Goal: Task Accomplishment & Management: Manage account settings

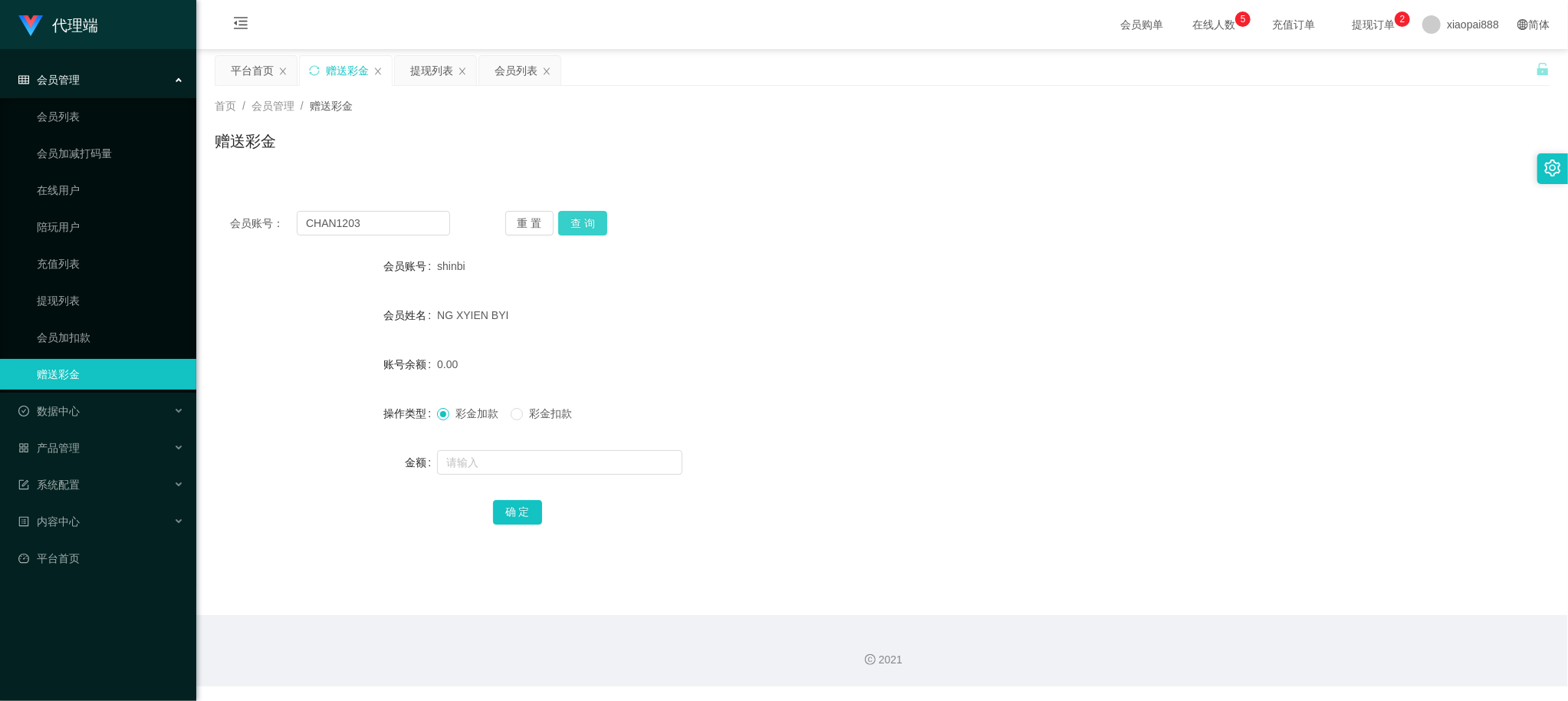
type input "CHAN1203"
click at [578, 222] on button "查 询" at bounding box center [583, 223] width 49 height 25
click at [438, 66] on div "提现列表" at bounding box center [432, 70] width 43 height 29
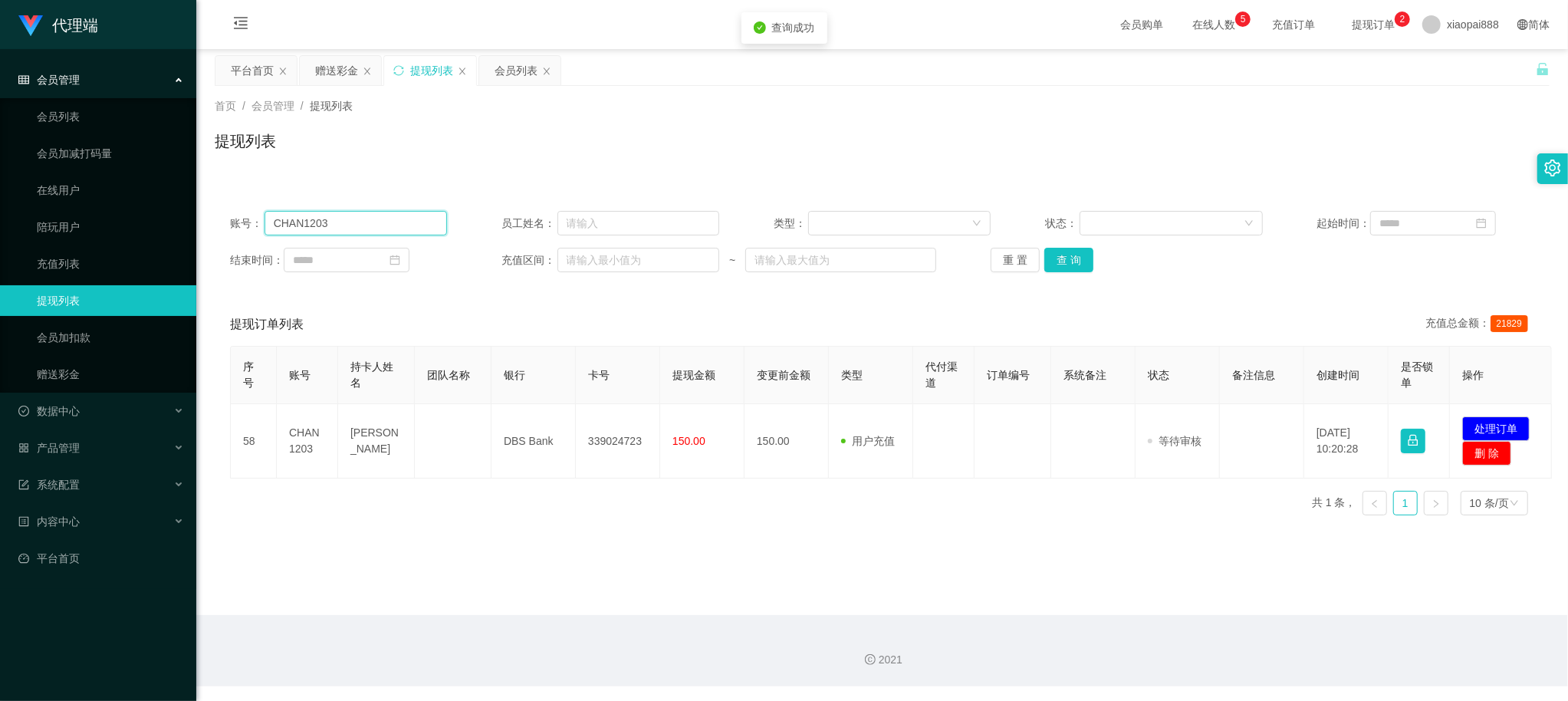
click at [378, 220] on input "CHAN1203" at bounding box center [356, 223] width 183 height 25
click at [1060, 255] on button "查 询" at bounding box center [1068, 260] width 49 height 25
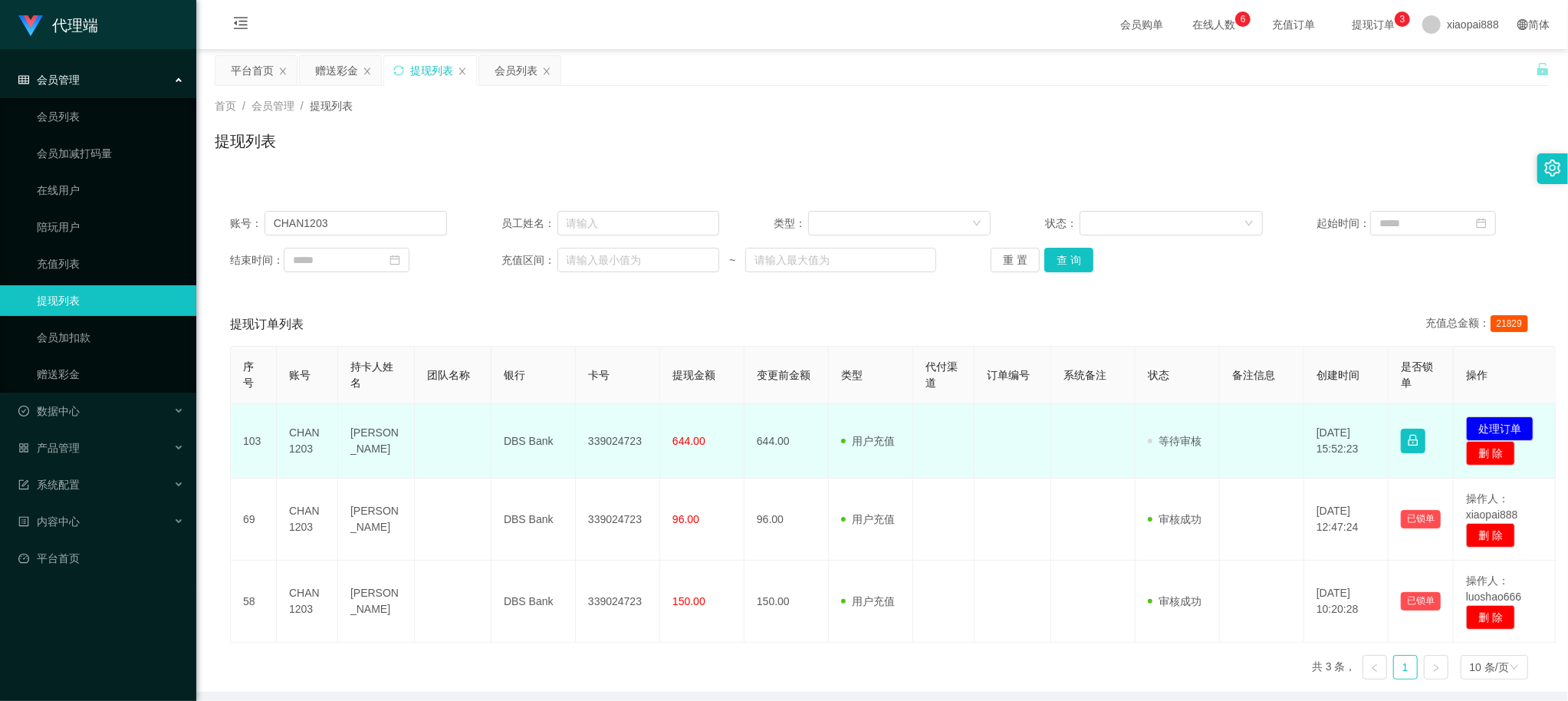
click at [1285, 464] on td at bounding box center [1262, 442] width 85 height 75
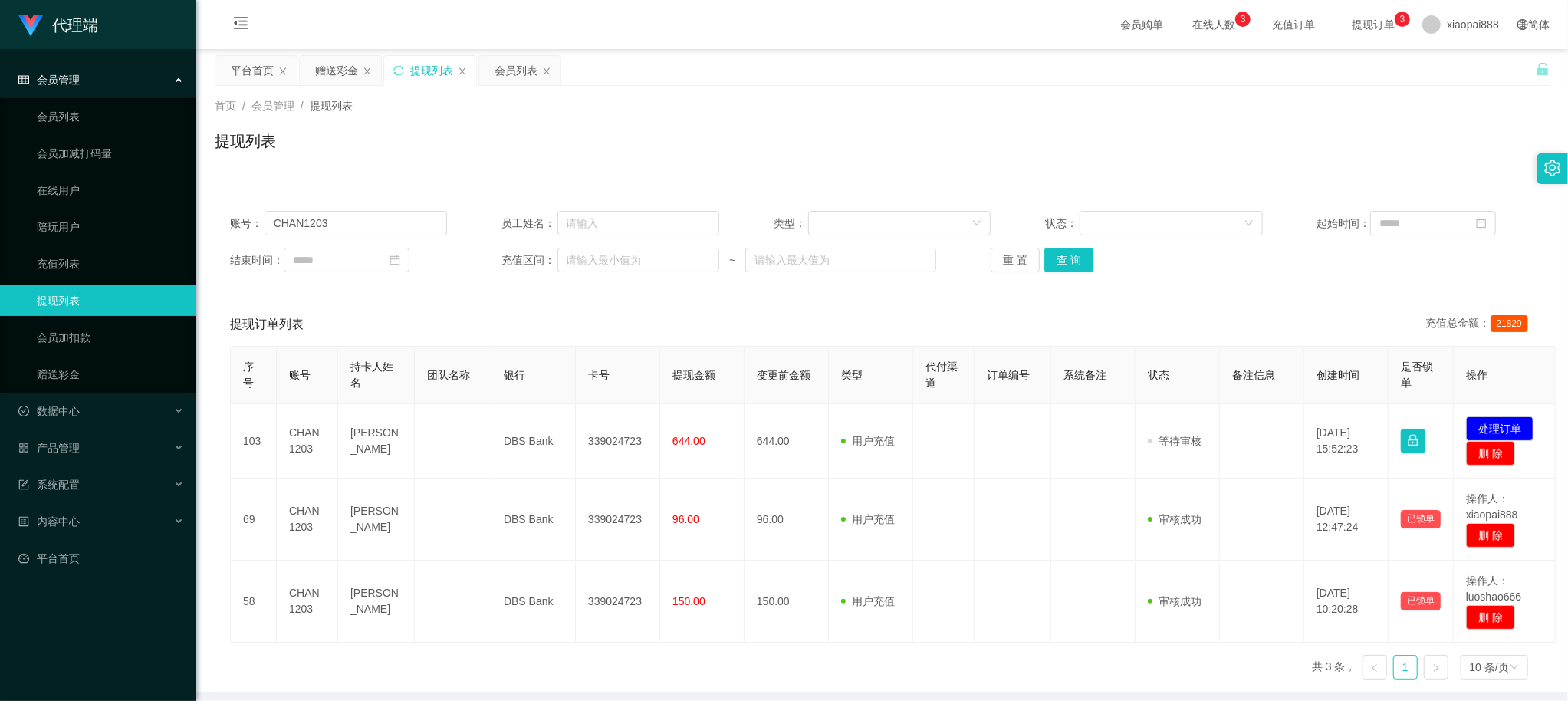
click at [1377, 186] on div "账号： CHAN1203 员工姓名： 类型： 状态： 起始时间： 结束时间： 充值区间： ~ 重 置 查 询 提现订单列表 充值总金额： 21829 序号 账…" at bounding box center [882, 434] width 1335 height 515
click at [1261, 141] on div "提现列表" at bounding box center [882, 147] width 1335 height 36
click at [1058, 268] on button "查 询" at bounding box center [1068, 260] width 49 height 25
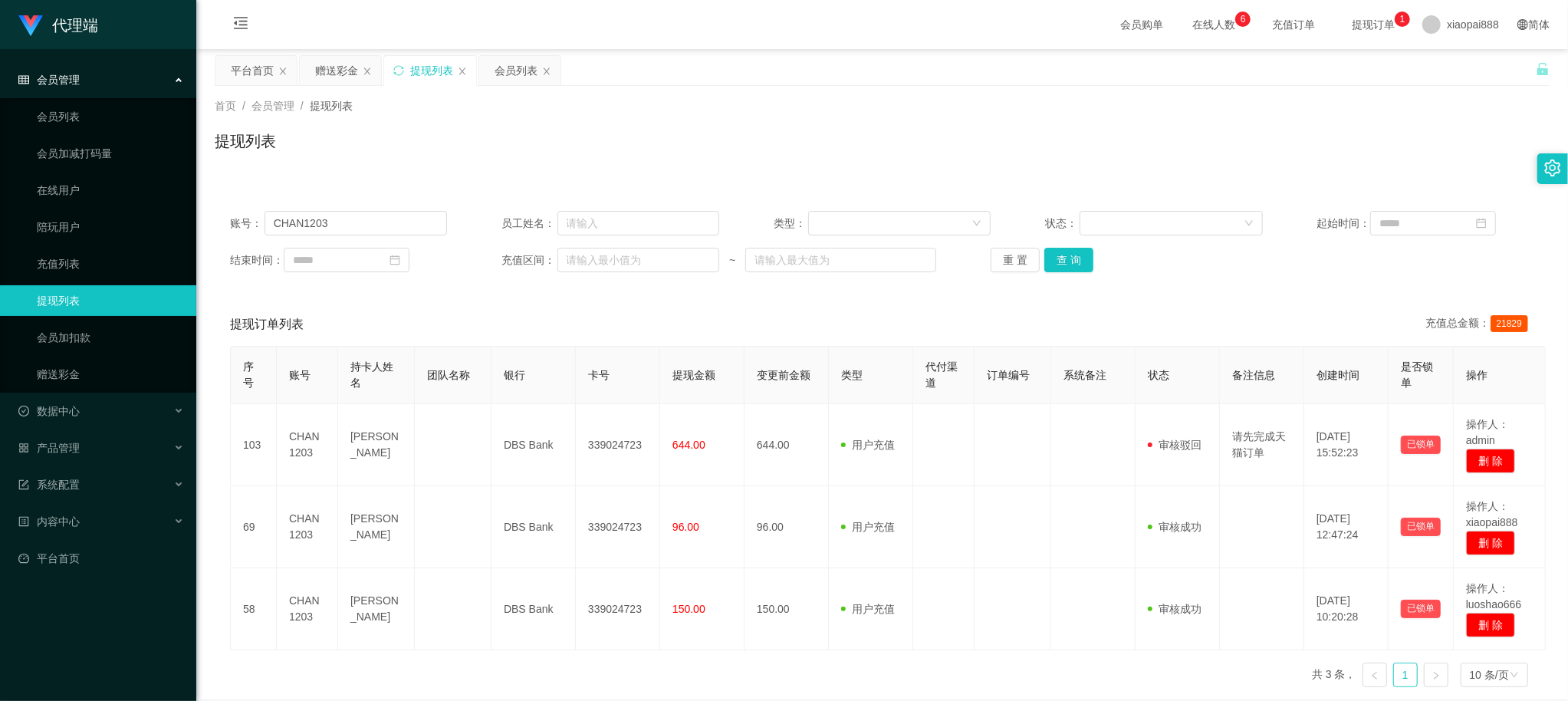
click at [1191, 141] on div "提现列表" at bounding box center [882, 147] width 1335 height 36
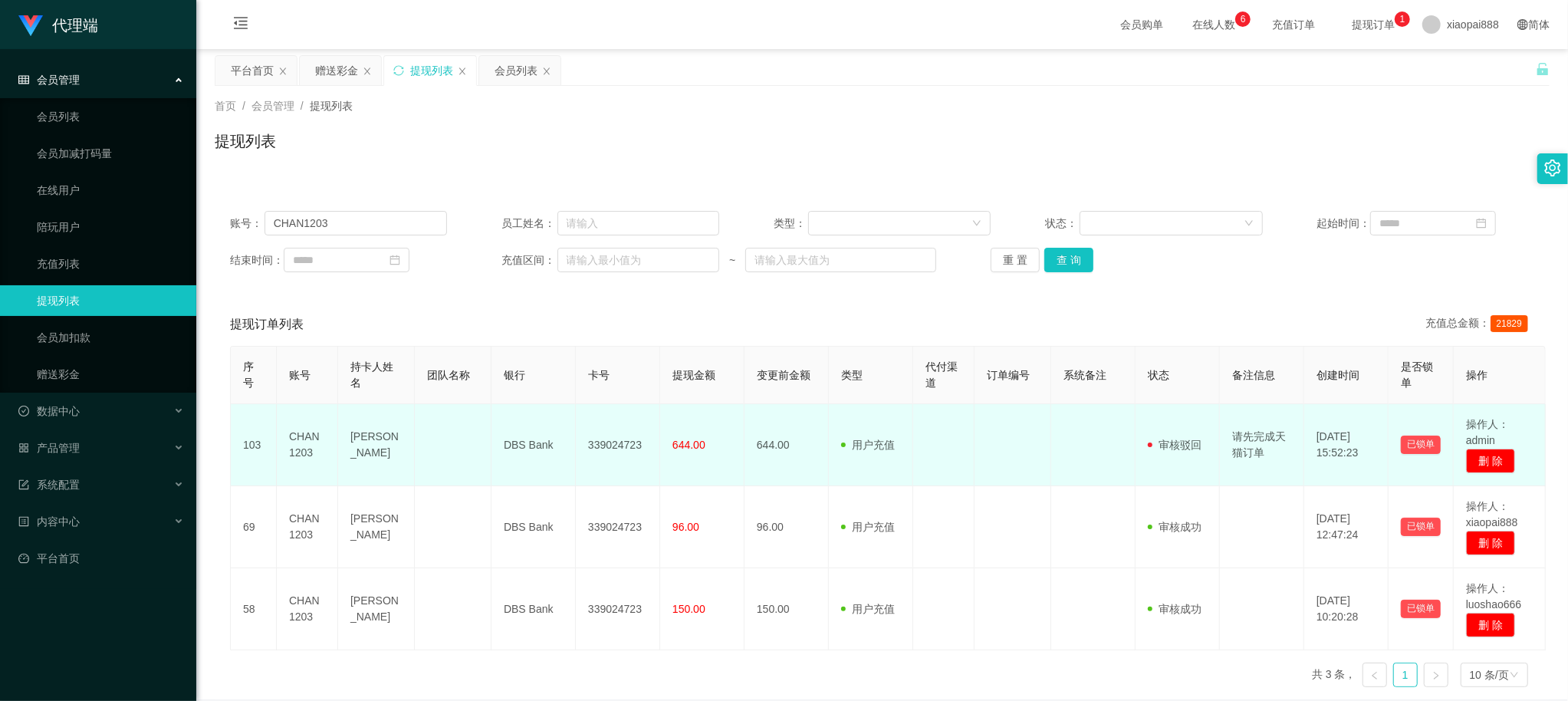
click at [1167, 448] on span "审核驳回" at bounding box center [1174, 444] width 54 height 12
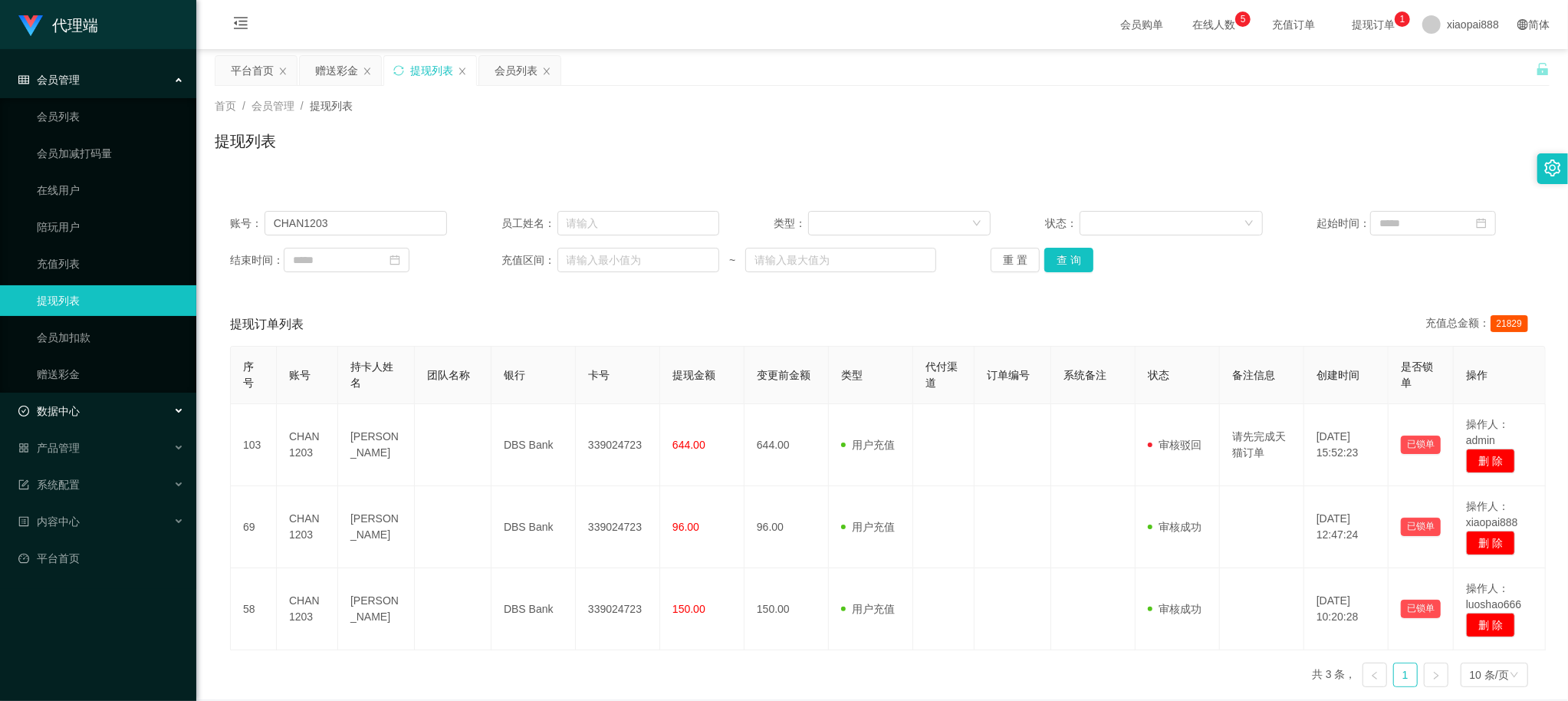
click at [97, 408] on div "数据中心" at bounding box center [98, 410] width 196 height 31
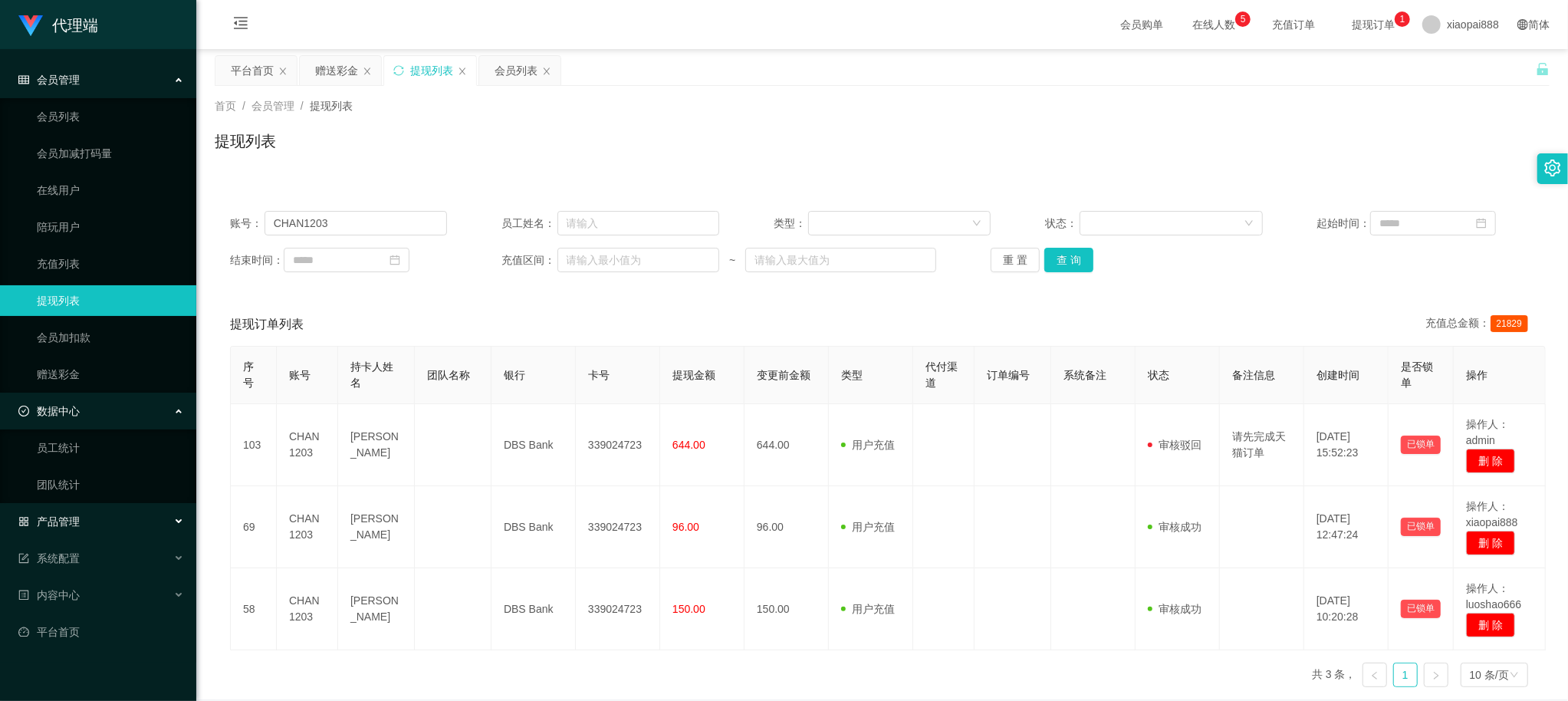
click at [101, 525] on div "产品管理" at bounding box center [98, 521] width 196 height 31
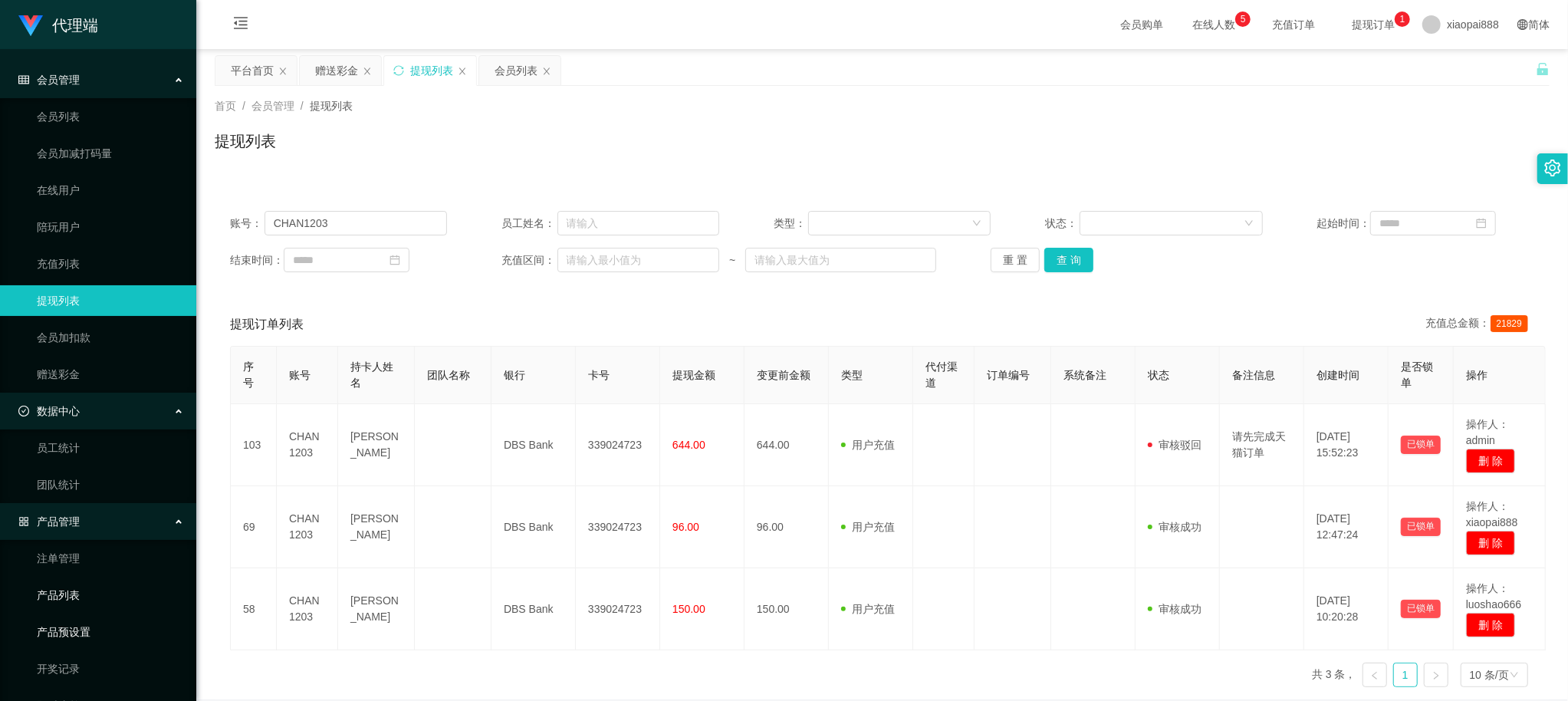
drag, startPoint x: 83, startPoint y: 626, endPoint x: 111, endPoint y: 589, distance: 46.4
click at [83, 626] on link "产品预设置" at bounding box center [110, 631] width 148 height 31
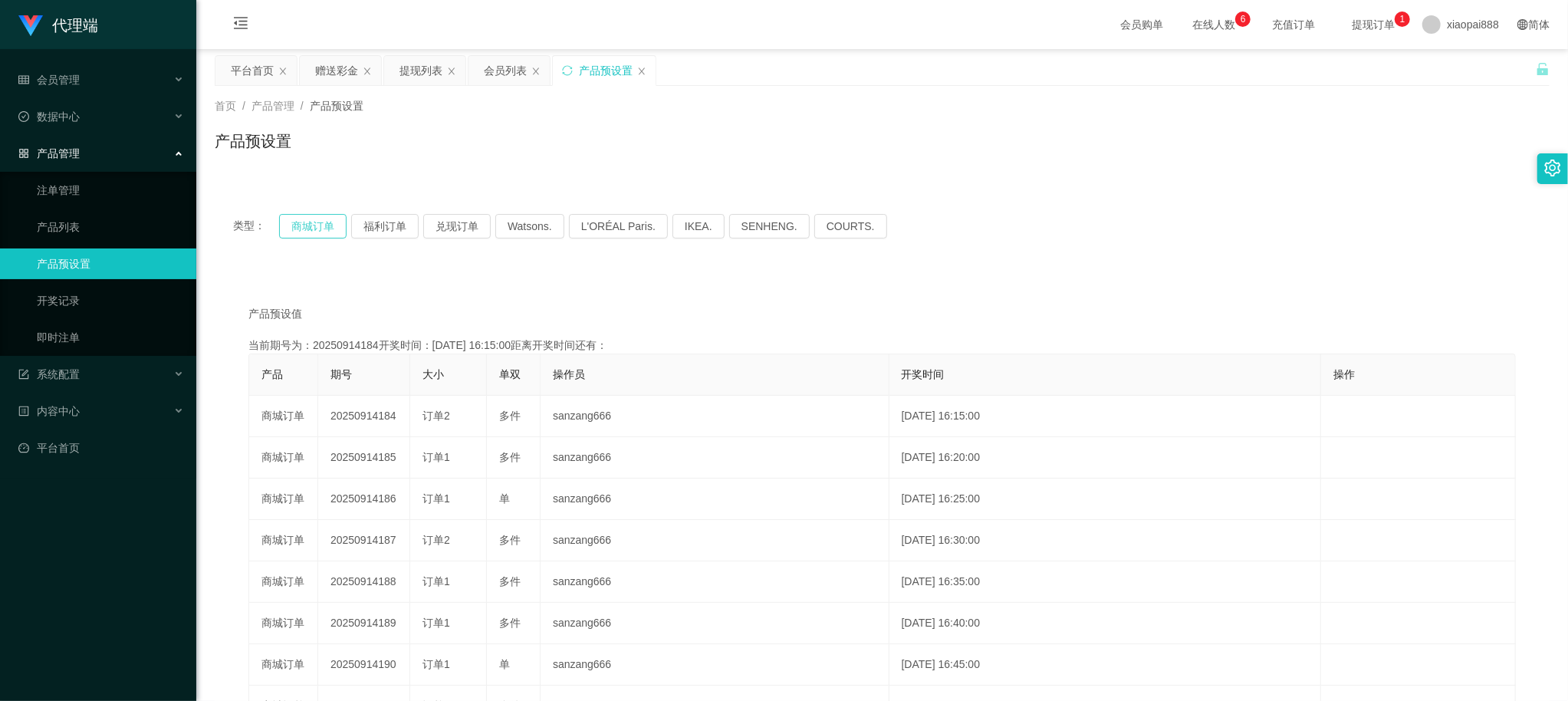
click at [310, 225] on button "商城订单" at bounding box center [312, 226] width 67 height 25
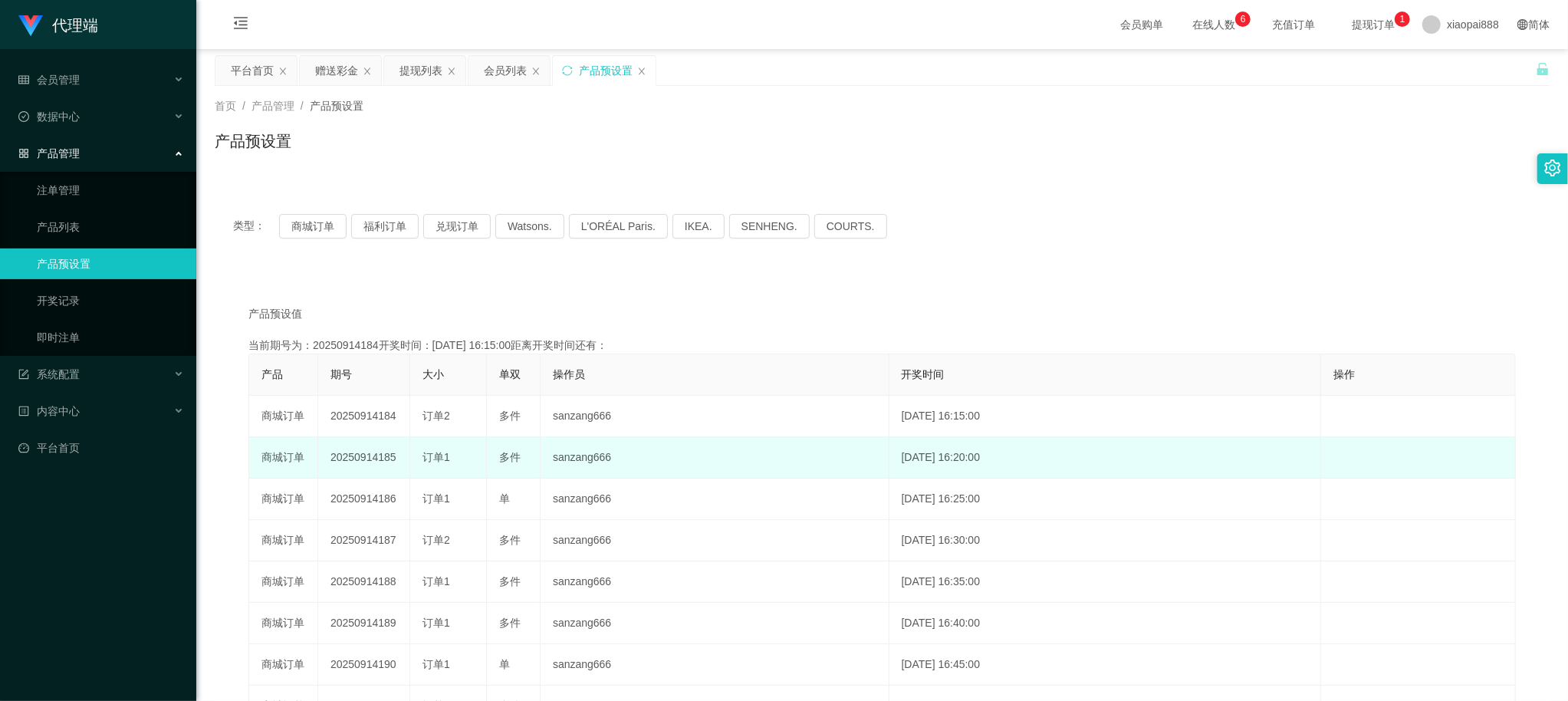
click at [368, 455] on td "20250914185" at bounding box center [364, 457] width 92 height 41
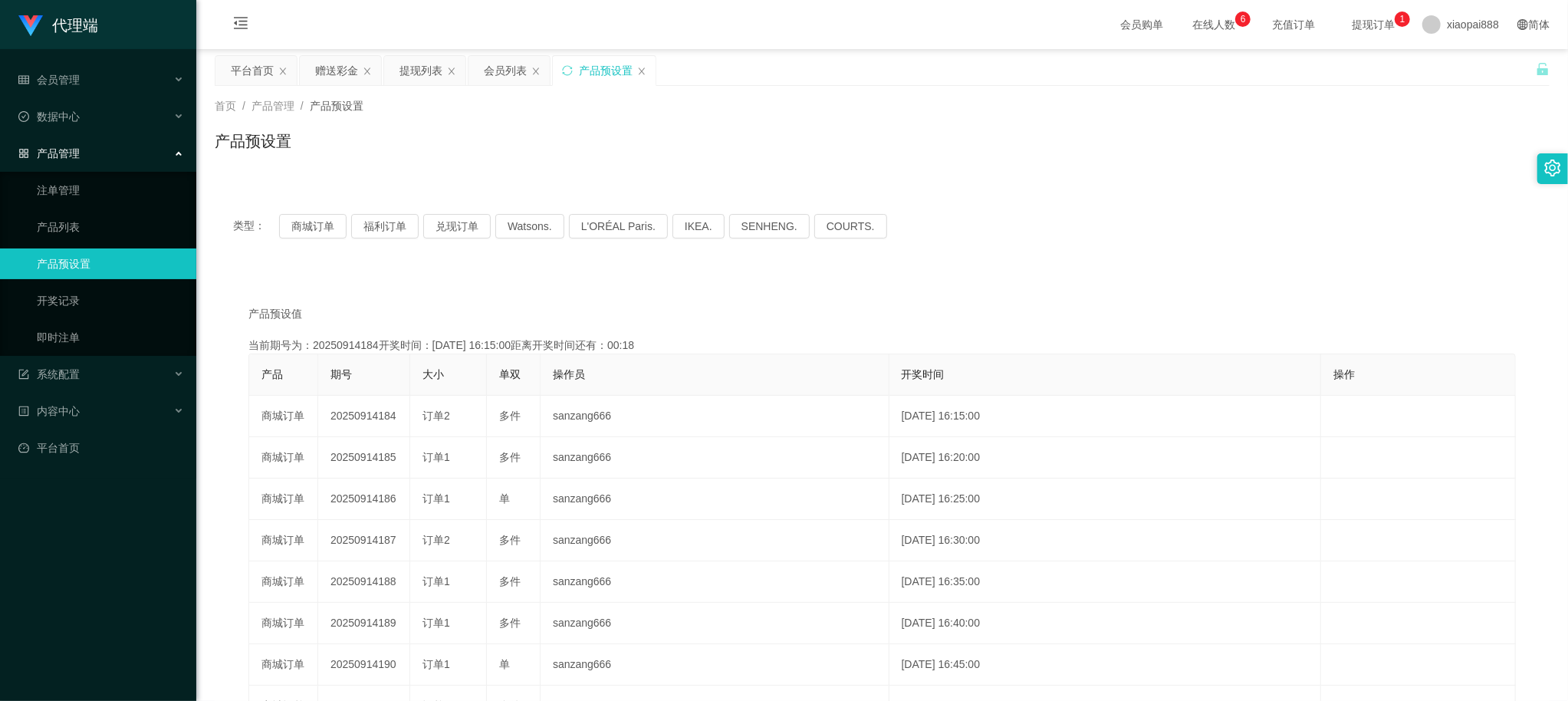
copy td "20250914185"
click at [313, 69] on div "赠送彩金" at bounding box center [341, 70] width 81 height 29
click at [332, 67] on div "赠送彩金" at bounding box center [336, 70] width 43 height 29
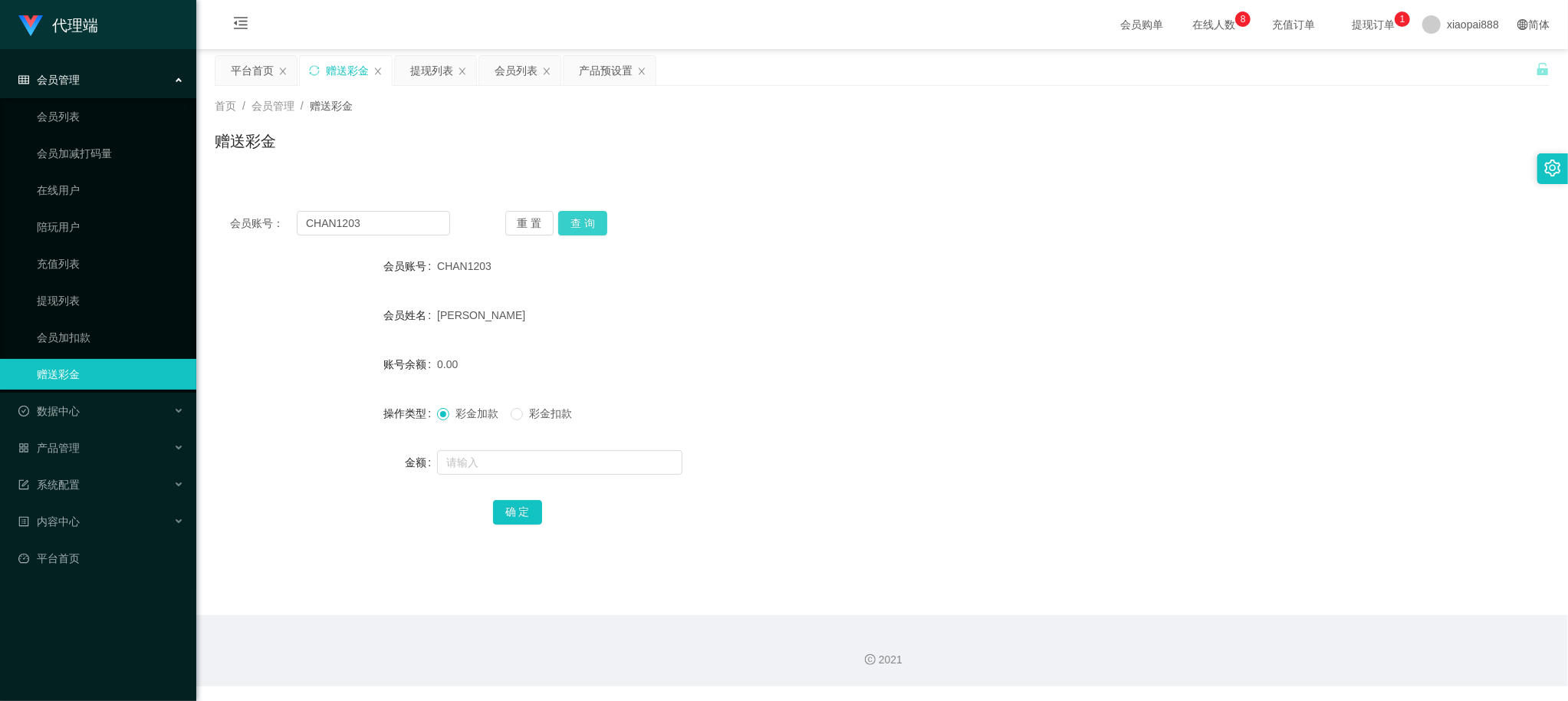
click at [584, 212] on button "查 询" at bounding box center [583, 223] width 49 height 25
click at [415, 216] on input "CHAN1203" at bounding box center [373, 223] width 153 height 25
click at [593, 225] on button "查 询" at bounding box center [583, 223] width 49 height 25
click at [408, 238] on div "会员账号： CHAN1203 重 置 查 询 会员账号 CHAN1203 会员姓名 [PERSON_NAME] 账号余额 468.00 操作类型 彩金加款 彩…" at bounding box center [882, 378] width 1335 height 365
click at [414, 221] on input "CHAN1203" at bounding box center [373, 223] width 153 height 25
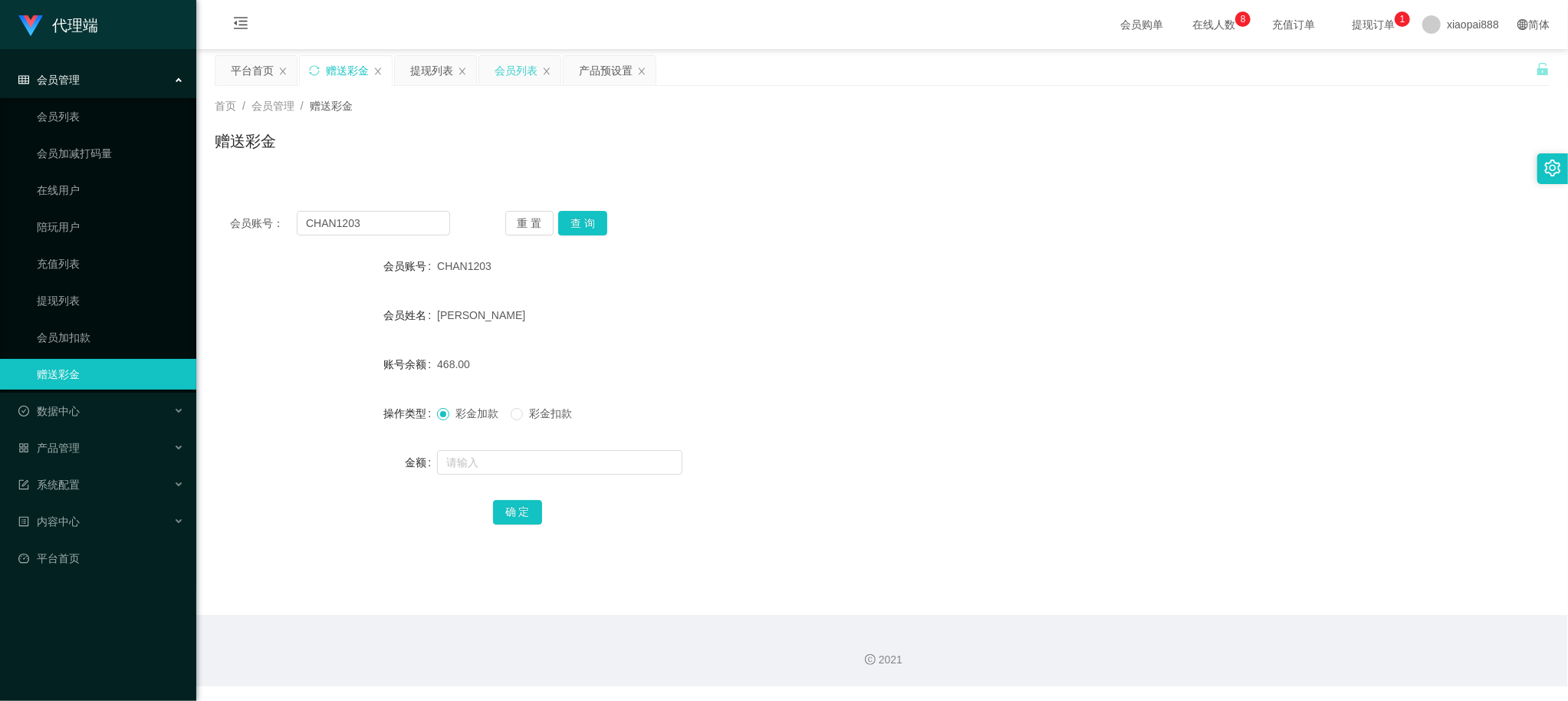
click at [508, 75] on div "会员列表" at bounding box center [516, 70] width 43 height 29
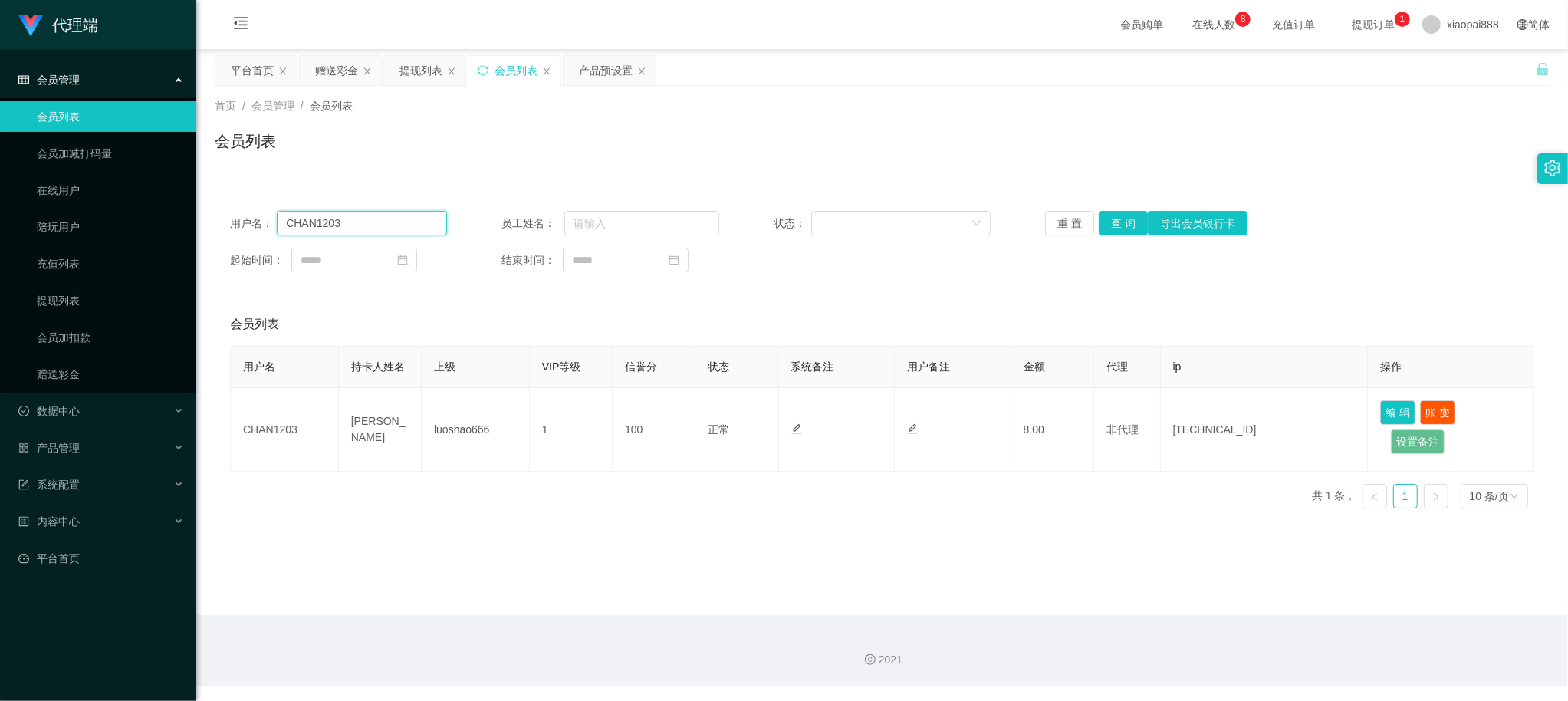
click at [365, 215] on input "CHAN1203" at bounding box center [361, 223] width 170 height 25
click at [1115, 220] on button "查 询" at bounding box center [1123, 223] width 49 height 25
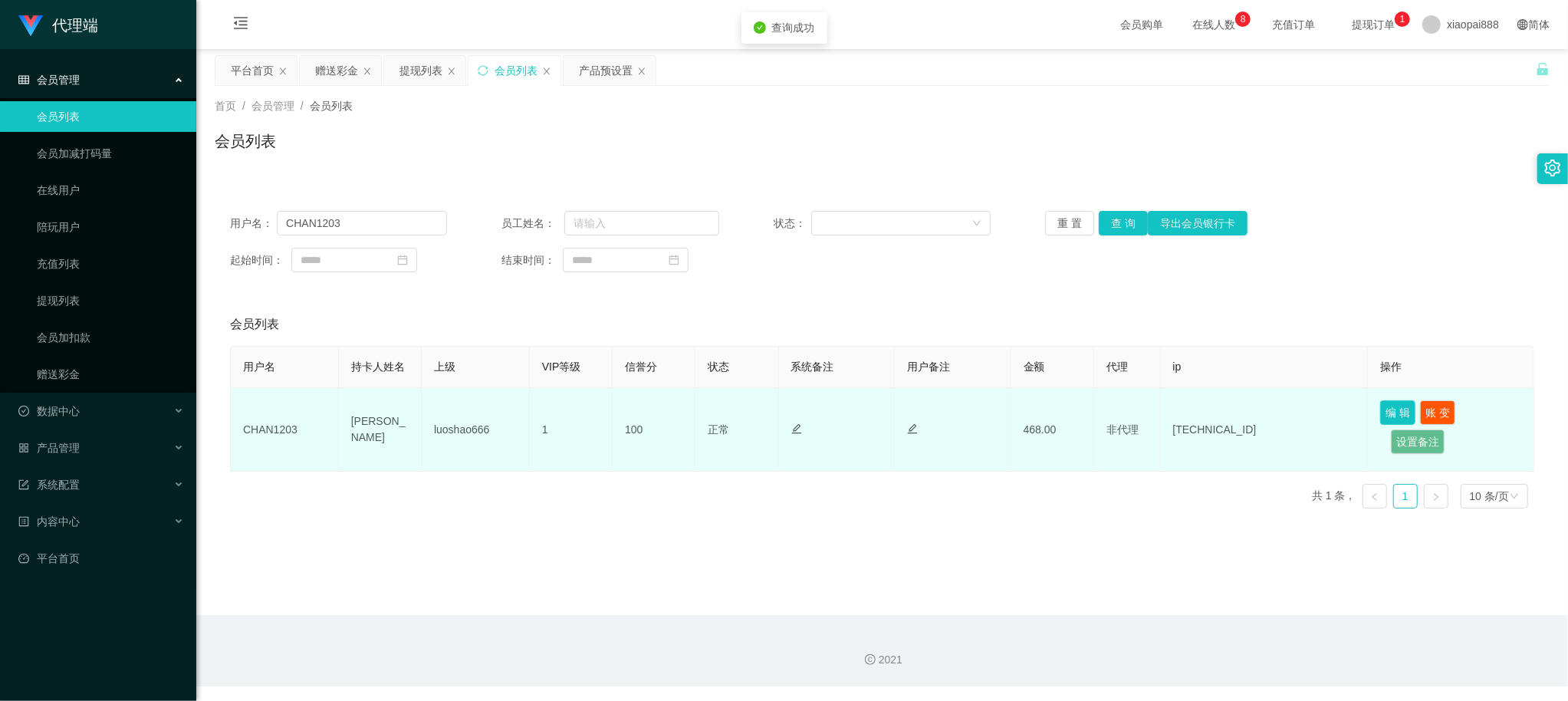
click at [1392, 409] on button "编 辑" at bounding box center [1397, 413] width 36 height 25
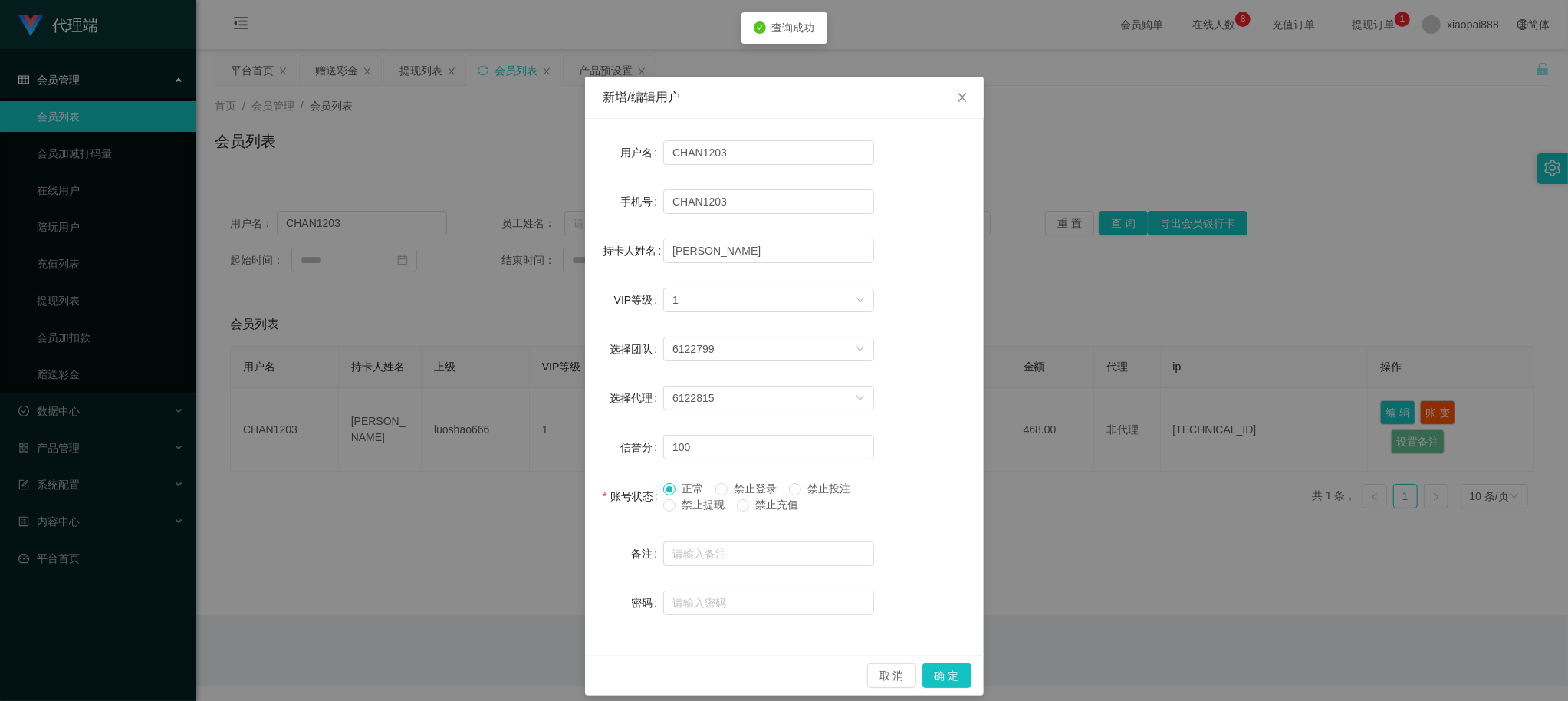
click at [1246, 316] on div "新增/编辑用户 用户名 CHAN1203 手机号 CHAN1203 持卡人姓名 [PERSON_NAME] VIP等级 选择VIP等级 1 选择团队 6122…" at bounding box center [784, 350] width 1568 height 701
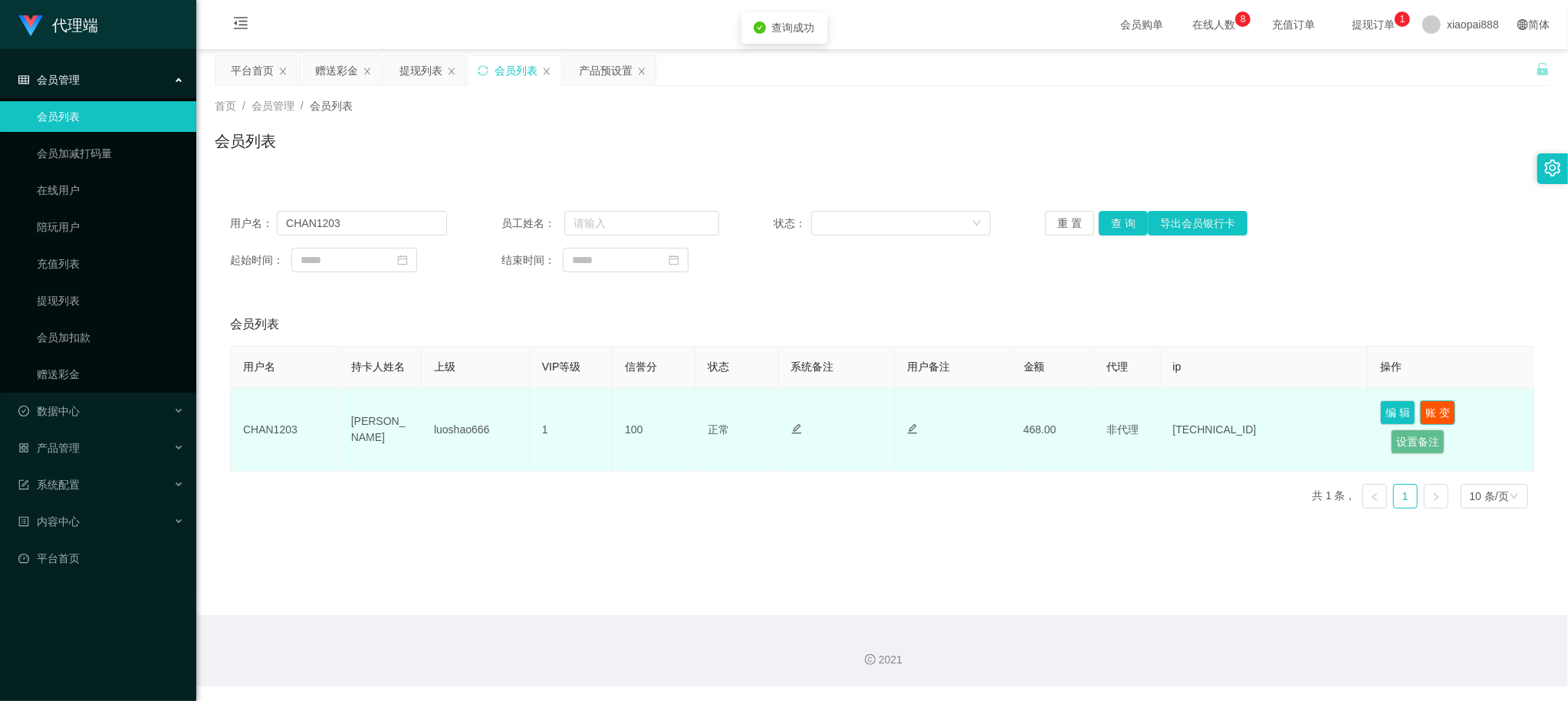
click at [1425, 405] on button "账 变" at bounding box center [1438, 413] width 36 height 25
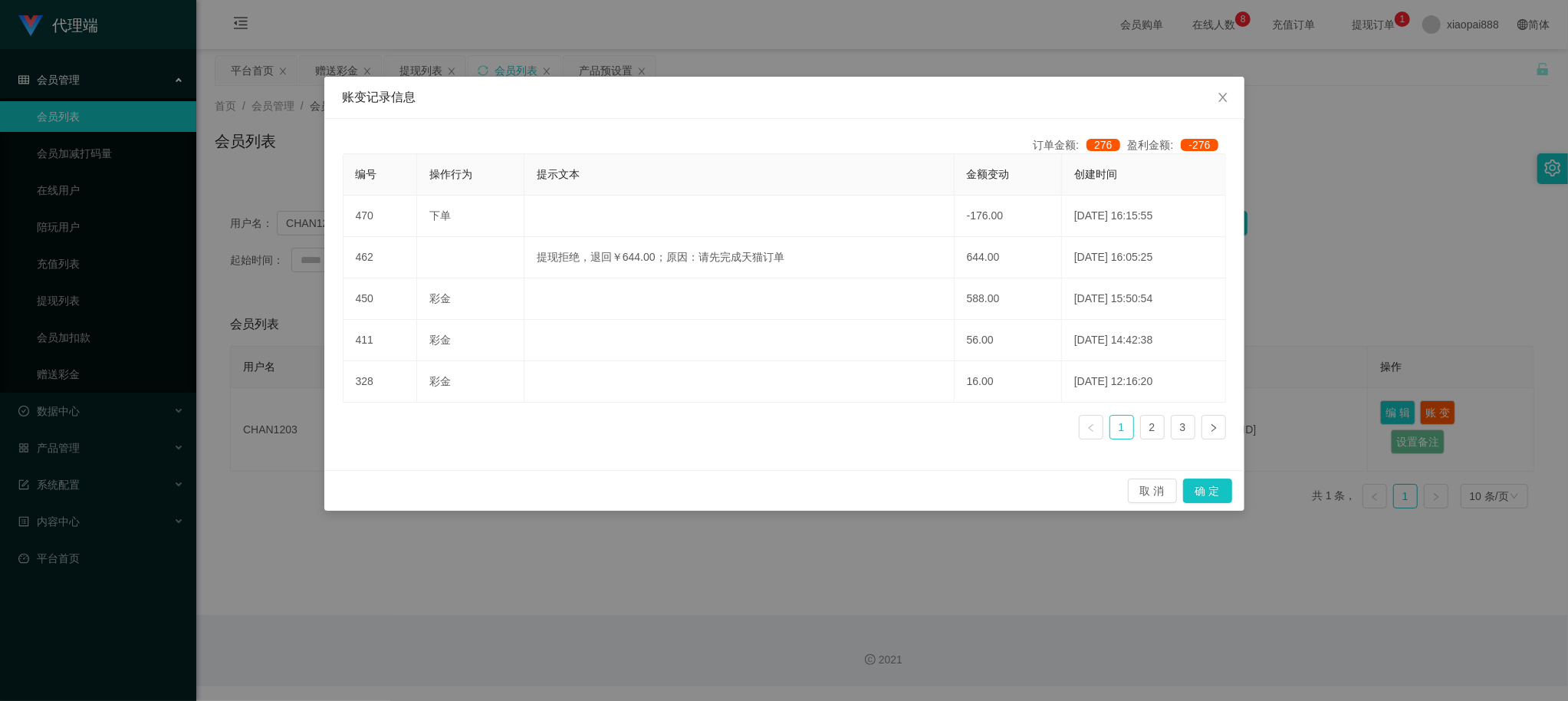
click at [1344, 270] on div "账变记录信息 订单金额: 276 盈利金额: -276 编号 操作行为 提示文本 金额变动 创建时间 470 下单 -176.00 [DATE] 16:15:…" at bounding box center [784, 350] width 1568 height 701
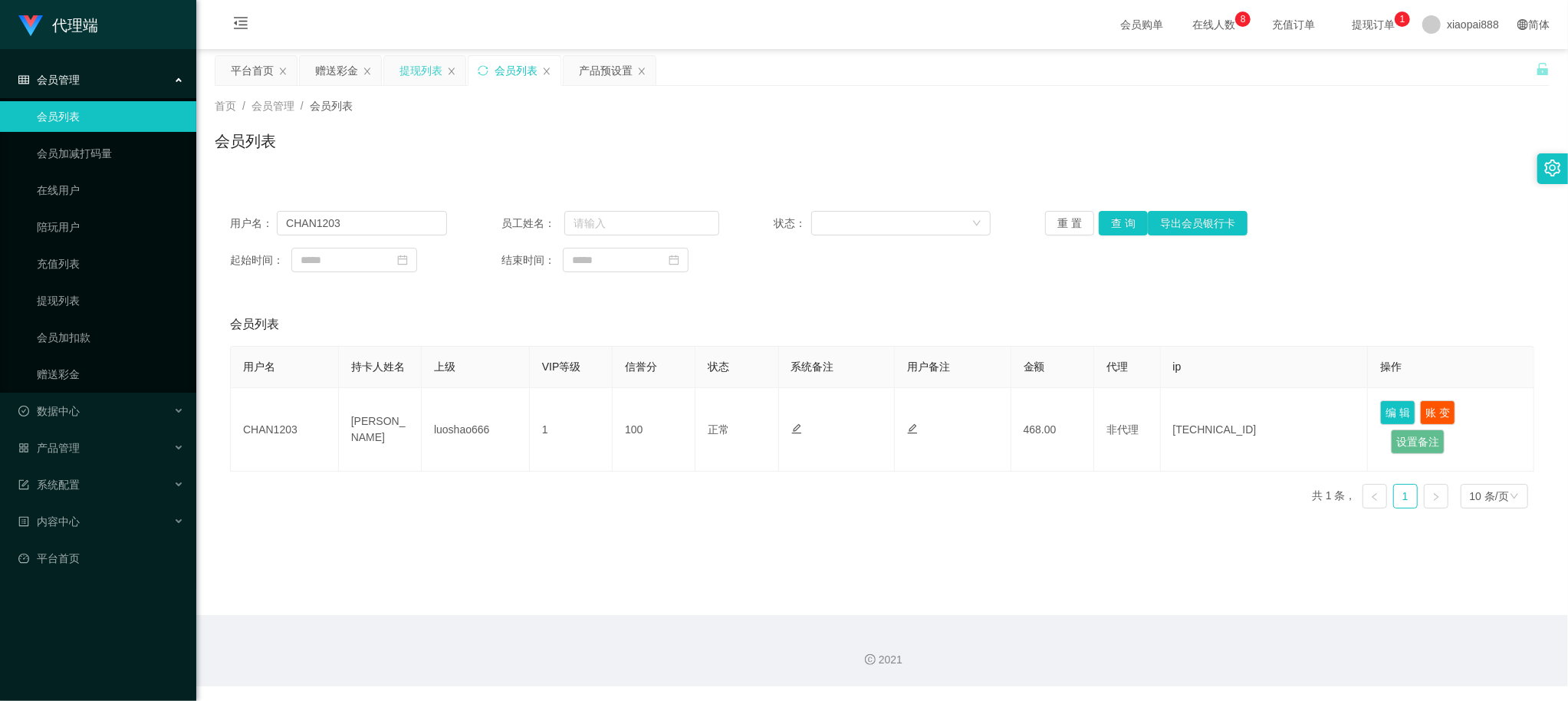
click at [411, 68] on div "提现列表" at bounding box center [421, 70] width 43 height 29
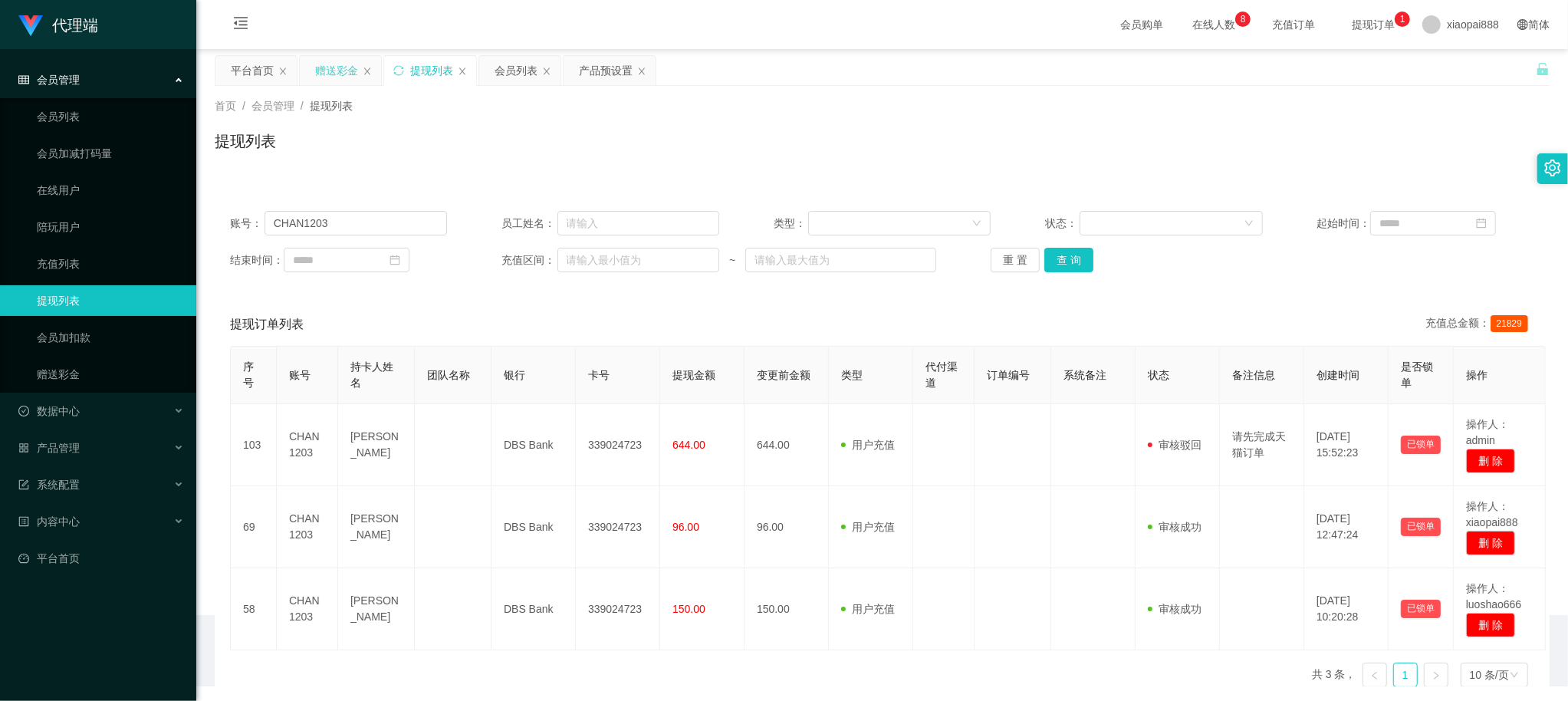
click at [344, 66] on div "赠送彩金" at bounding box center [336, 70] width 43 height 29
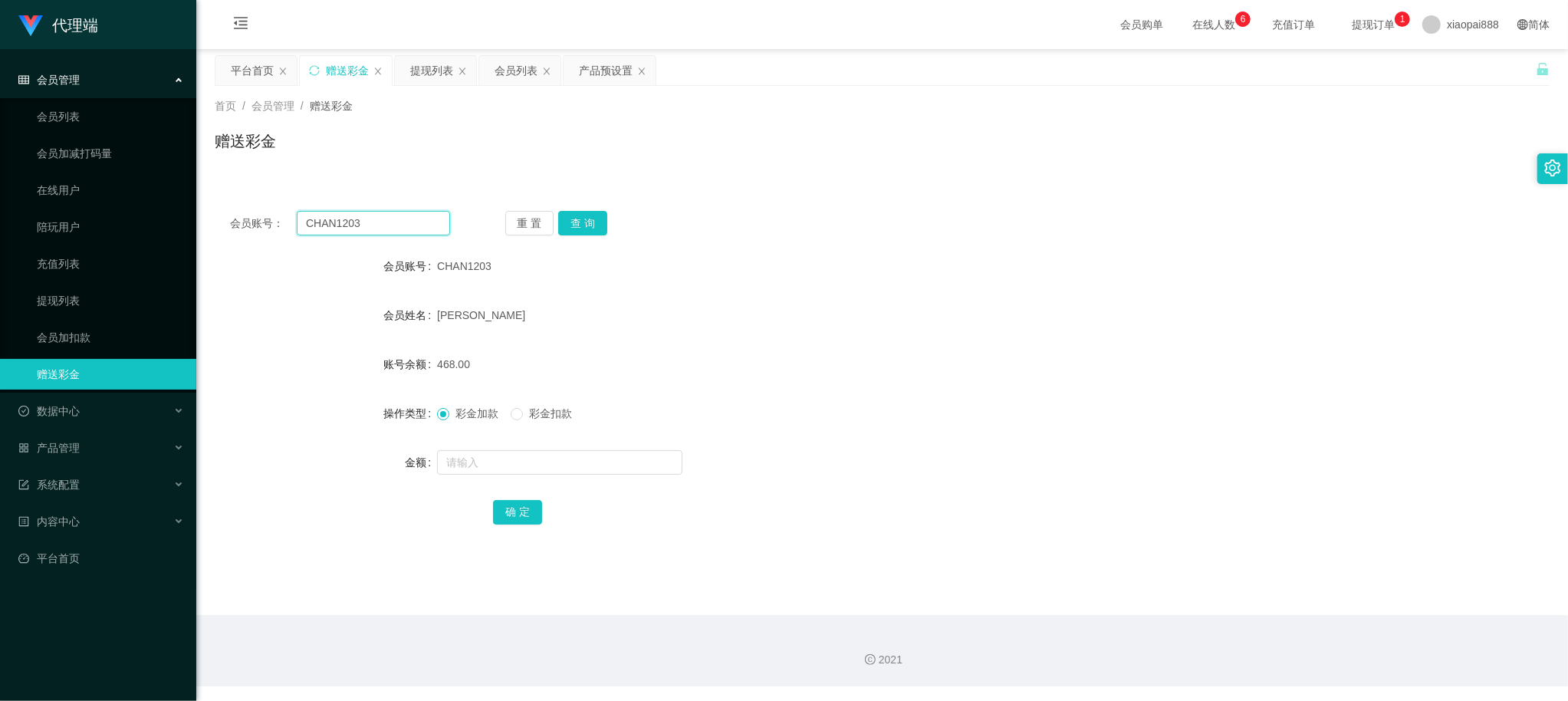
click at [366, 215] on input "CHAN1203" at bounding box center [373, 223] width 153 height 25
click at [590, 228] on button "查 询" at bounding box center [583, 223] width 49 height 25
click at [507, 454] on input "text" at bounding box center [559, 462] width 245 height 25
type input "352"
click at [503, 516] on button "确 定" at bounding box center [517, 512] width 49 height 25
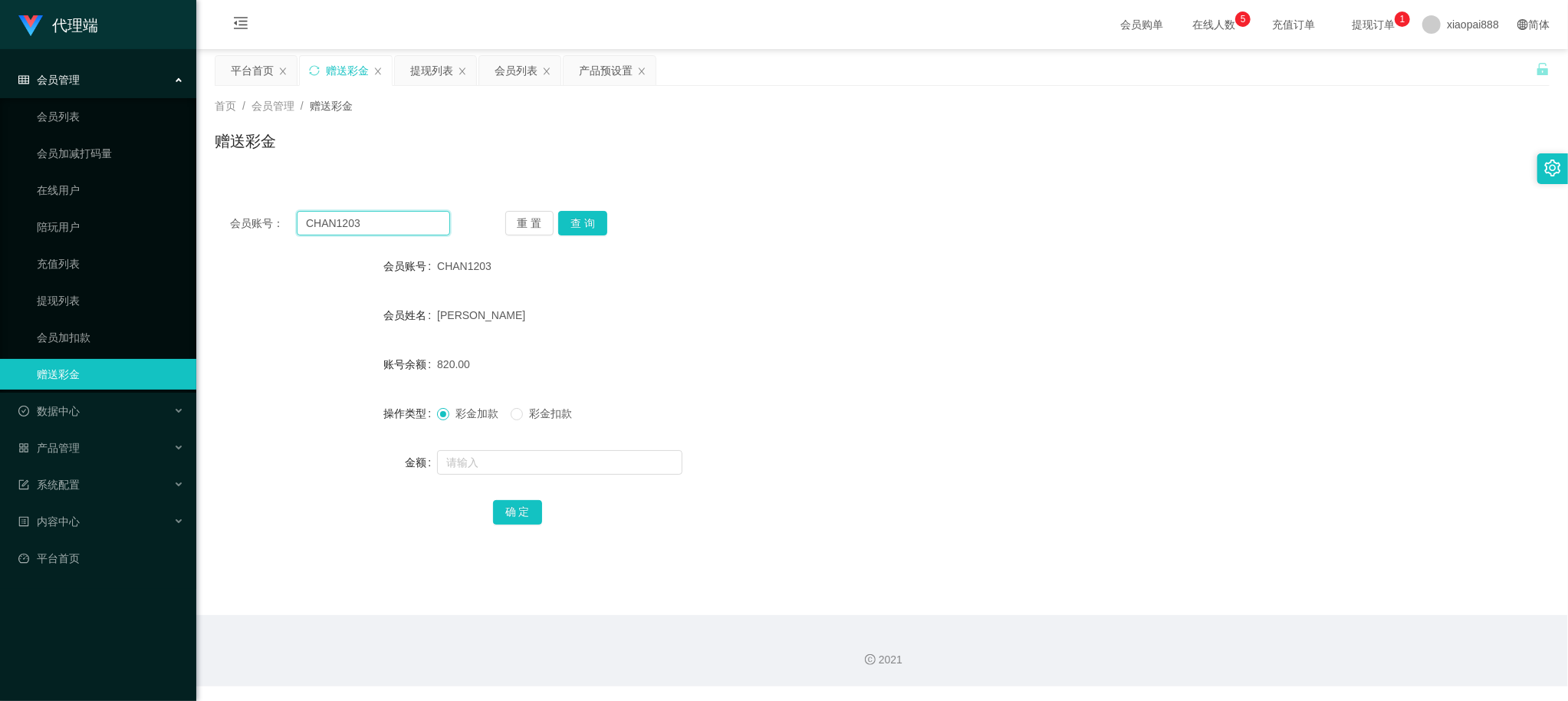
click at [382, 227] on input "CHAN1203" at bounding box center [373, 223] width 153 height 25
click at [600, 234] on button "查 询" at bounding box center [583, 223] width 49 height 25
click at [600, 231] on button "查 询" at bounding box center [583, 223] width 49 height 25
click at [492, 75] on div "会员列表" at bounding box center [520, 70] width 81 height 29
click at [506, 71] on div "会员列表" at bounding box center [516, 70] width 43 height 29
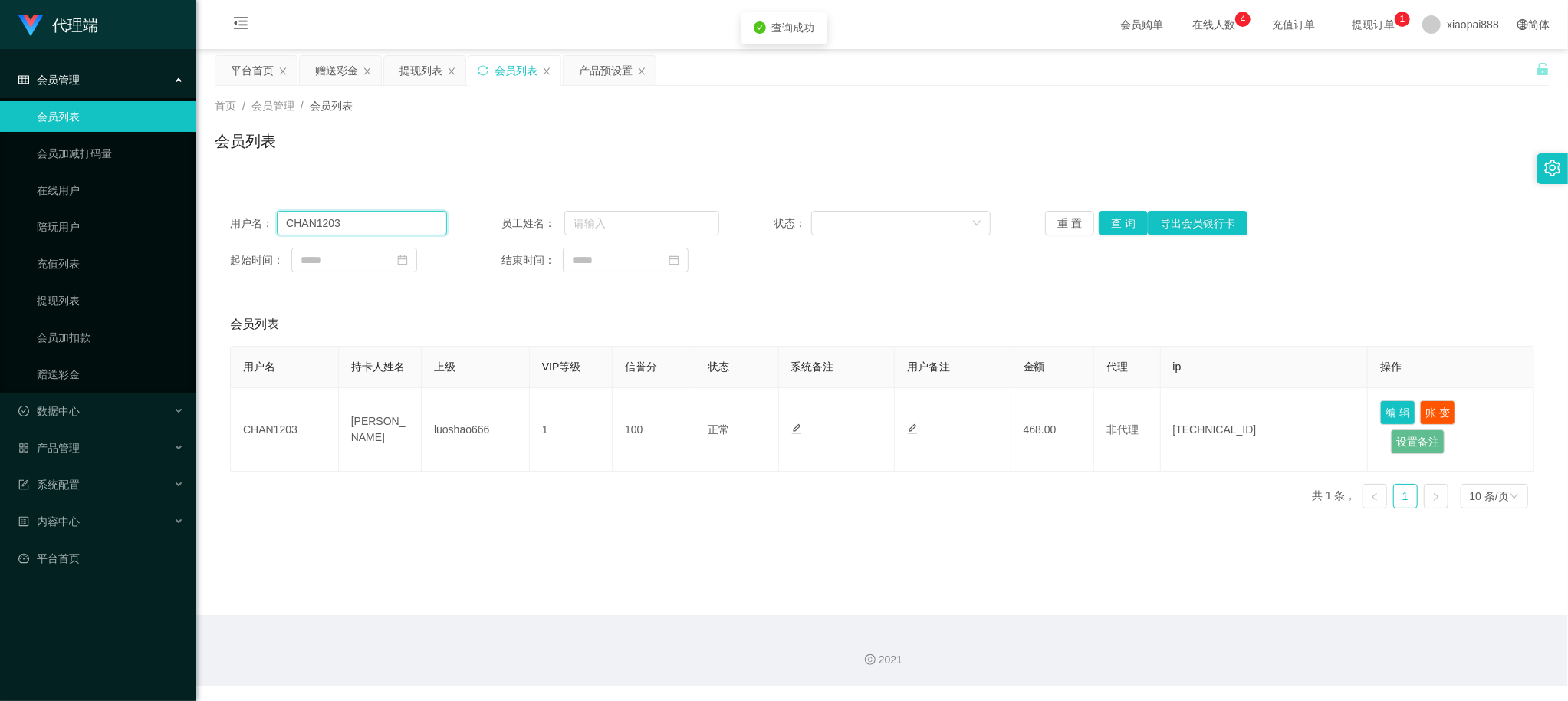
click at [404, 221] on input "CHAN1203" at bounding box center [361, 223] width 170 height 25
click at [1132, 220] on button "查 询" at bounding box center [1123, 223] width 49 height 25
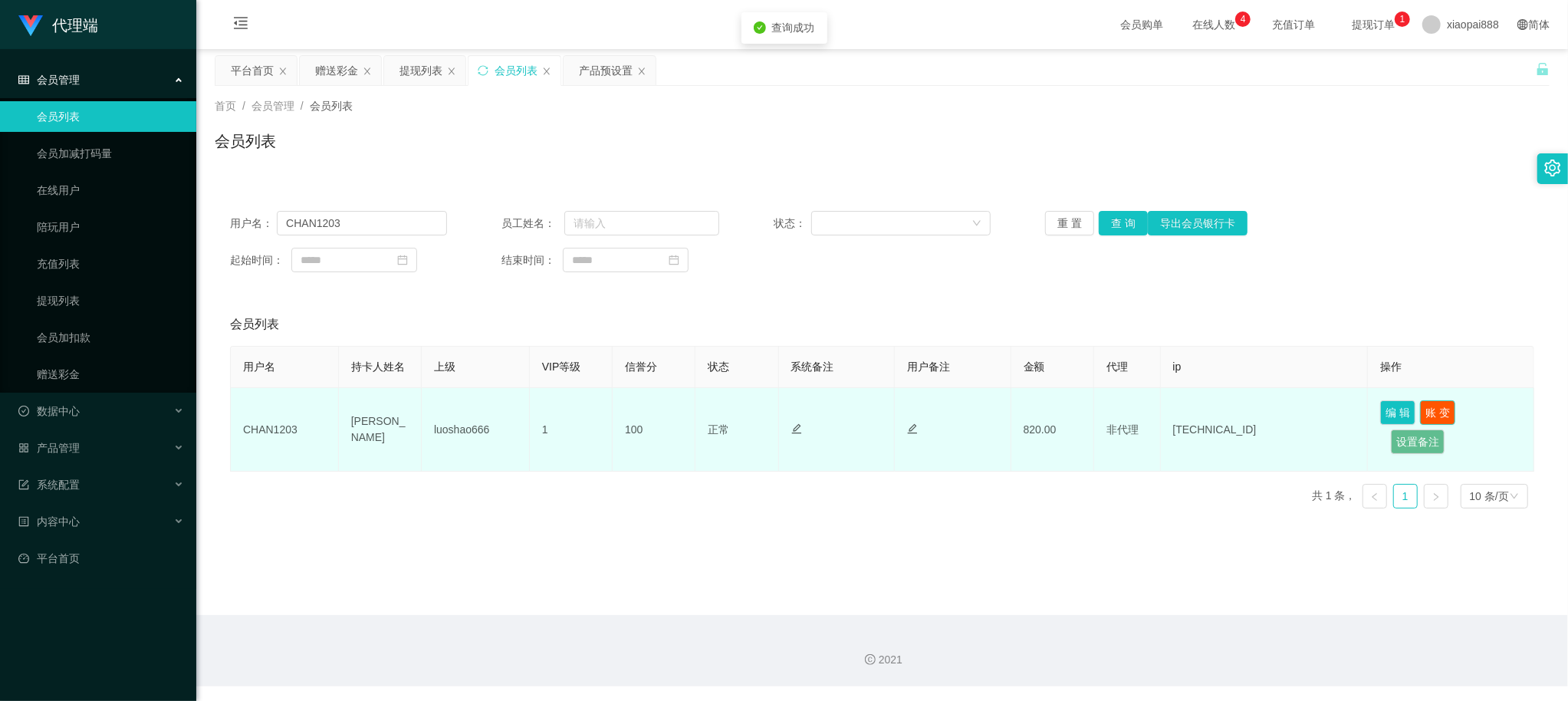
click at [1436, 413] on button "账 变" at bounding box center [1438, 413] width 36 height 25
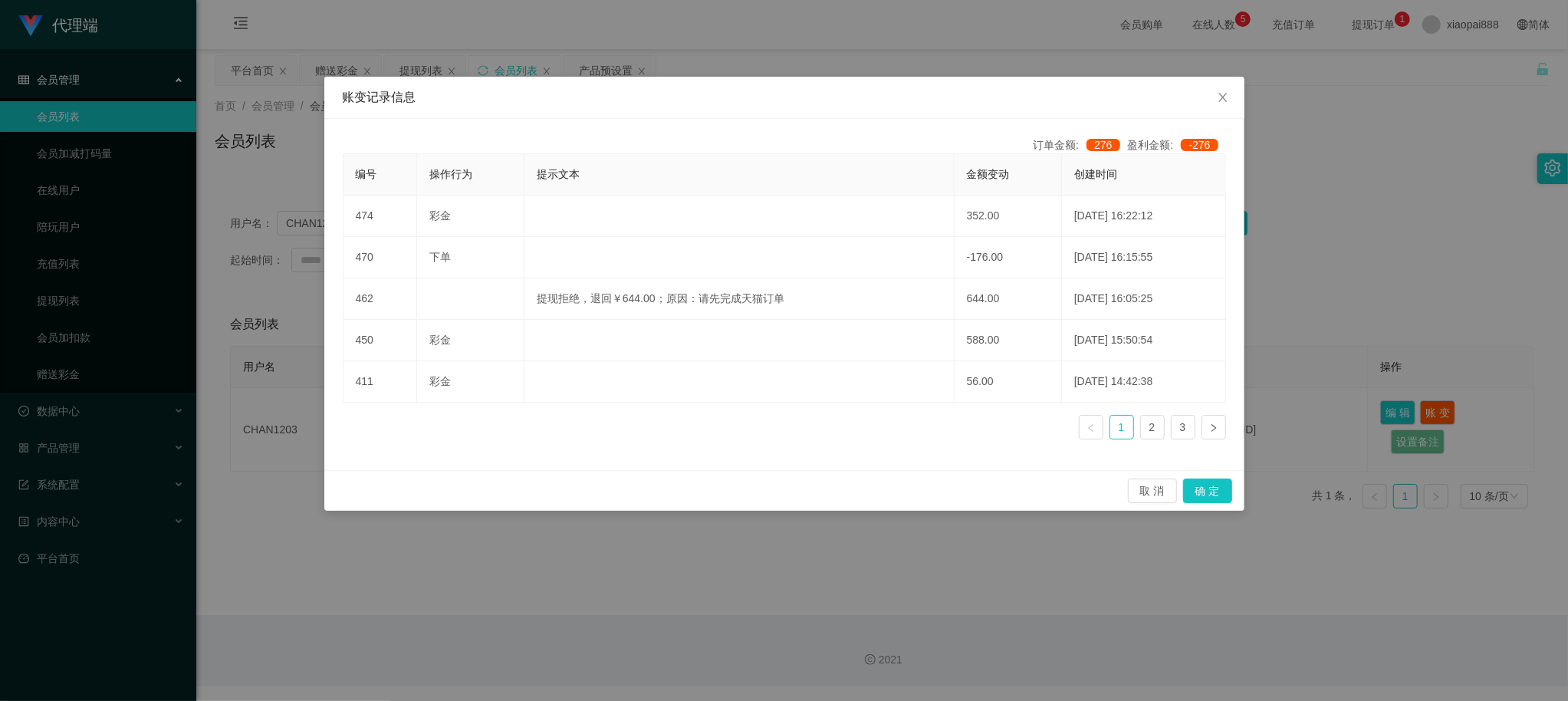
click at [1351, 286] on div "账变记录信息 订单金额: 276 盈利金额: -276 编号 操作行为 提示文本 金额变动 创建时间 474 彩金 352.00 [DATE] 16:22:1…" at bounding box center [784, 350] width 1568 height 701
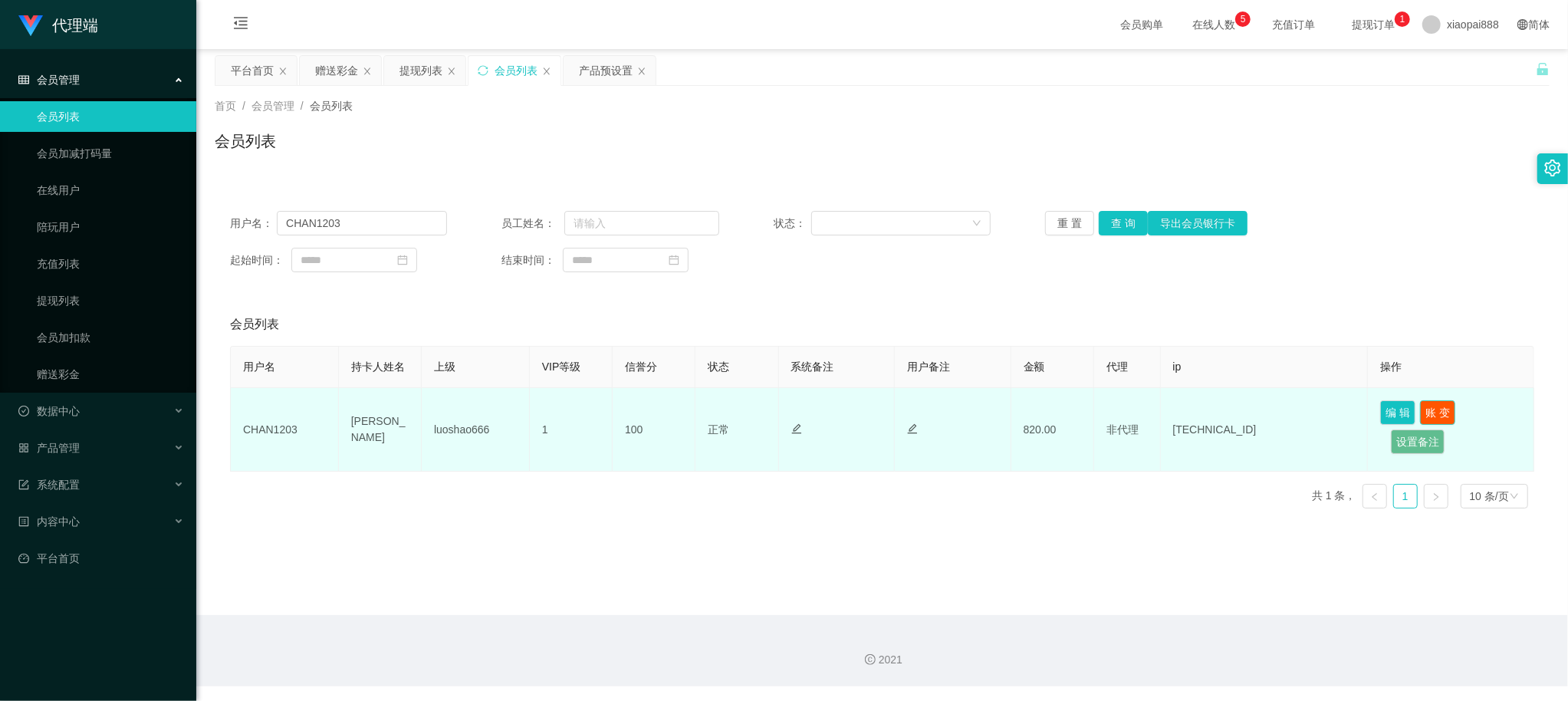
click at [1431, 408] on button "账 变" at bounding box center [1438, 413] width 36 height 25
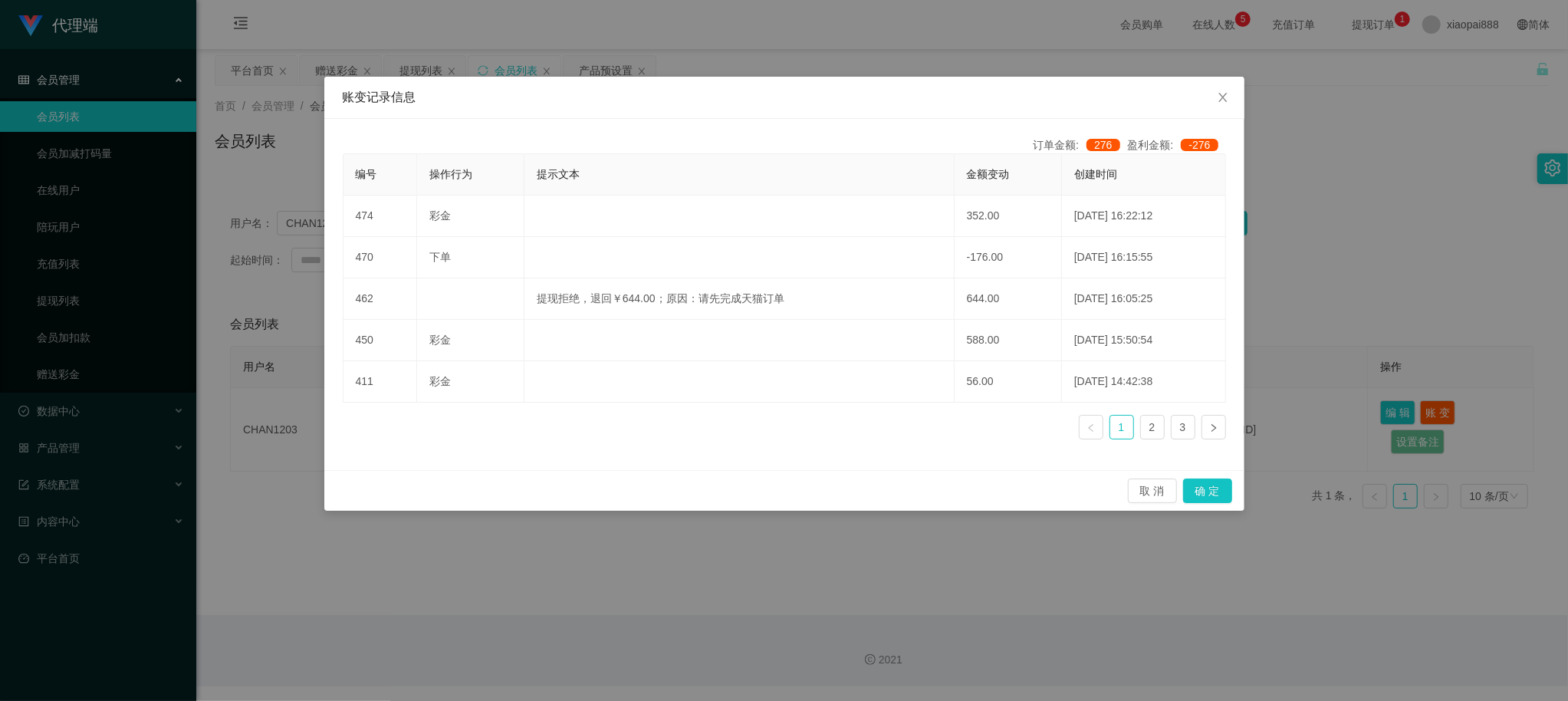
click at [1347, 285] on div "账变记录信息 订单金额: 276 盈利金额: -276 编号 操作行为 提示文本 金额变动 创建时间 474 彩金 352.00 [DATE] 16:22:1…" at bounding box center [784, 350] width 1568 height 701
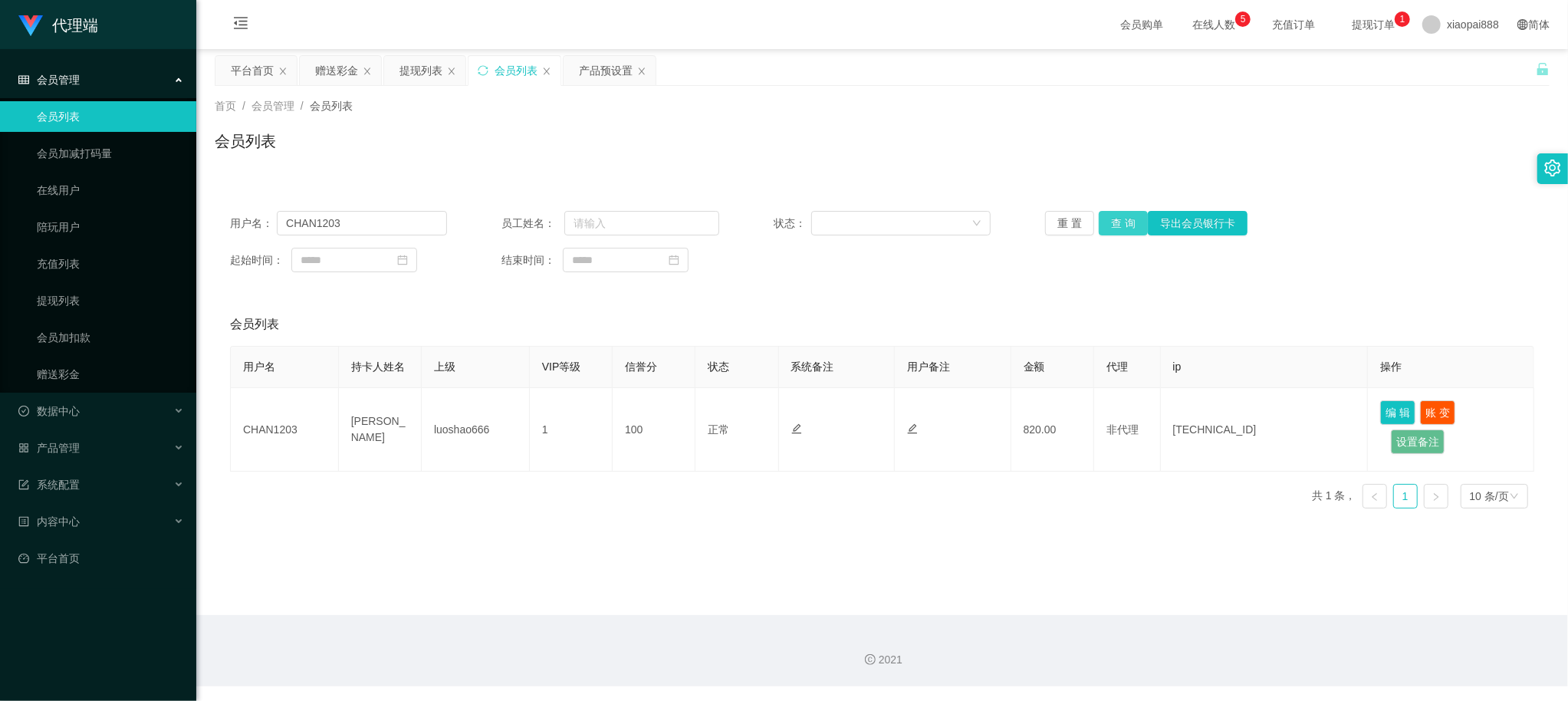
click at [1125, 225] on button "查 询" at bounding box center [1123, 223] width 49 height 25
click at [1009, 277] on div "用户名： CHAN1203 员工姓名： 状态： 重 置 查 询 导出会员银行卡 起始时间： 结束时间：" at bounding box center [882, 241] width 1335 height 92
click at [108, 411] on div "数据中心" at bounding box center [98, 410] width 196 height 31
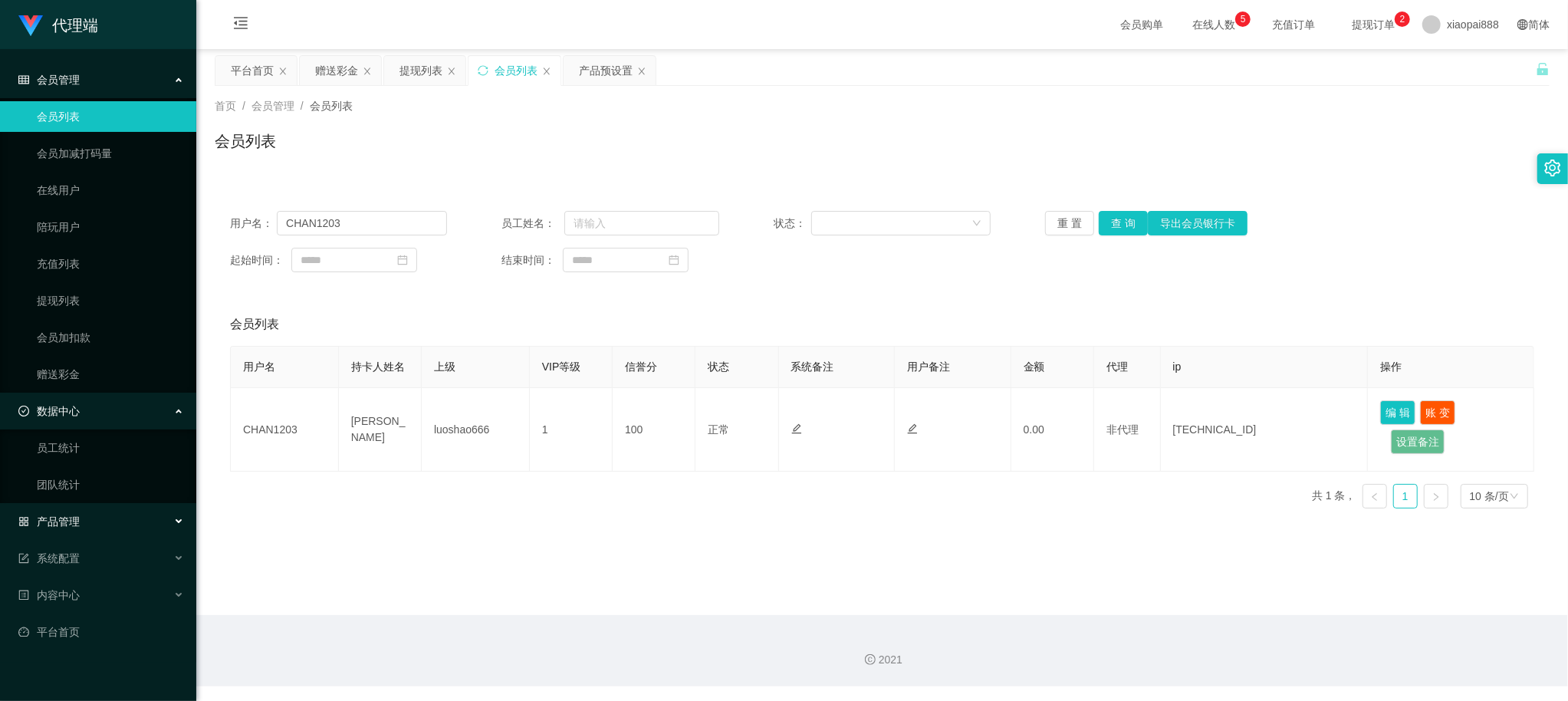
click at [98, 525] on div "产品管理" at bounding box center [98, 521] width 196 height 31
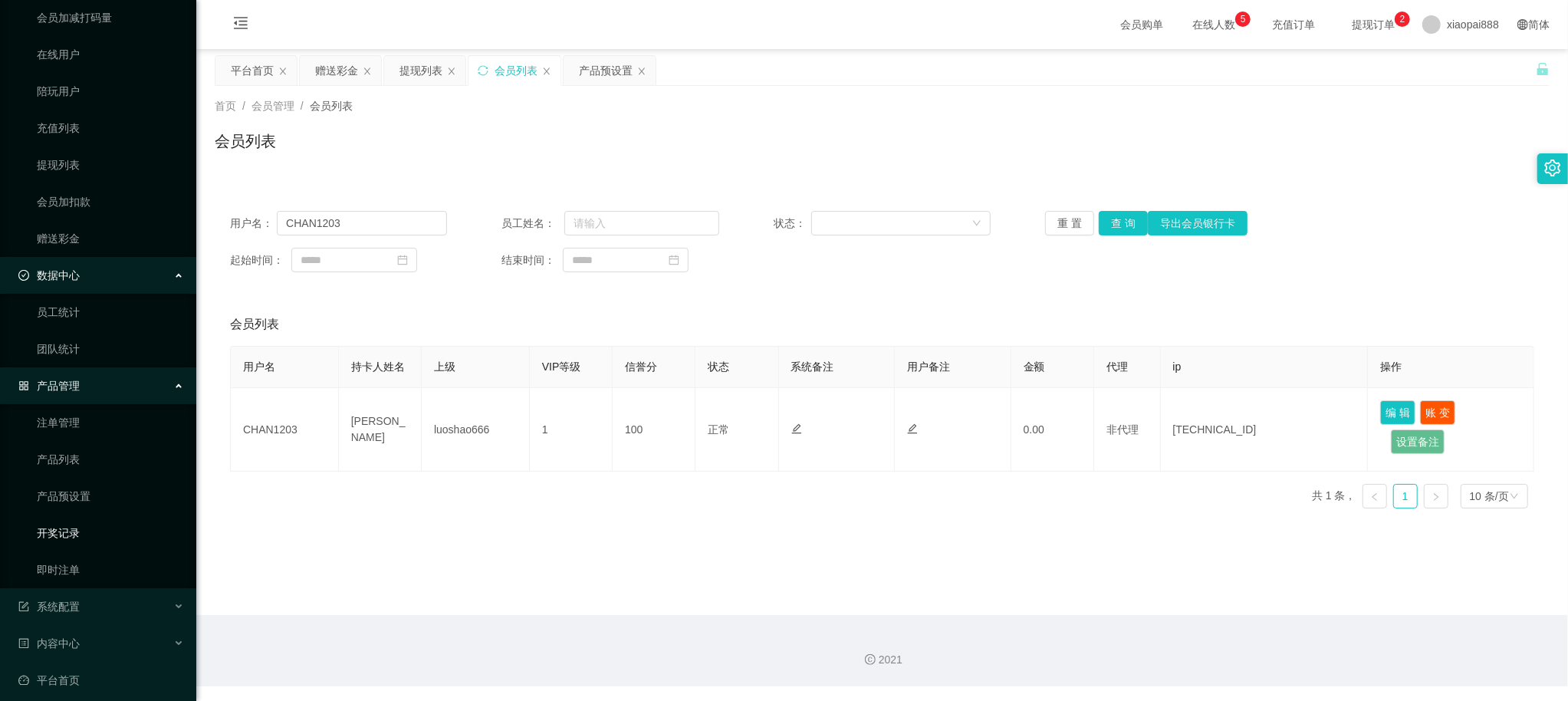
scroll to position [138, 0]
click at [96, 525] on link "开奖记录" at bounding box center [110, 529] width 148 height 31
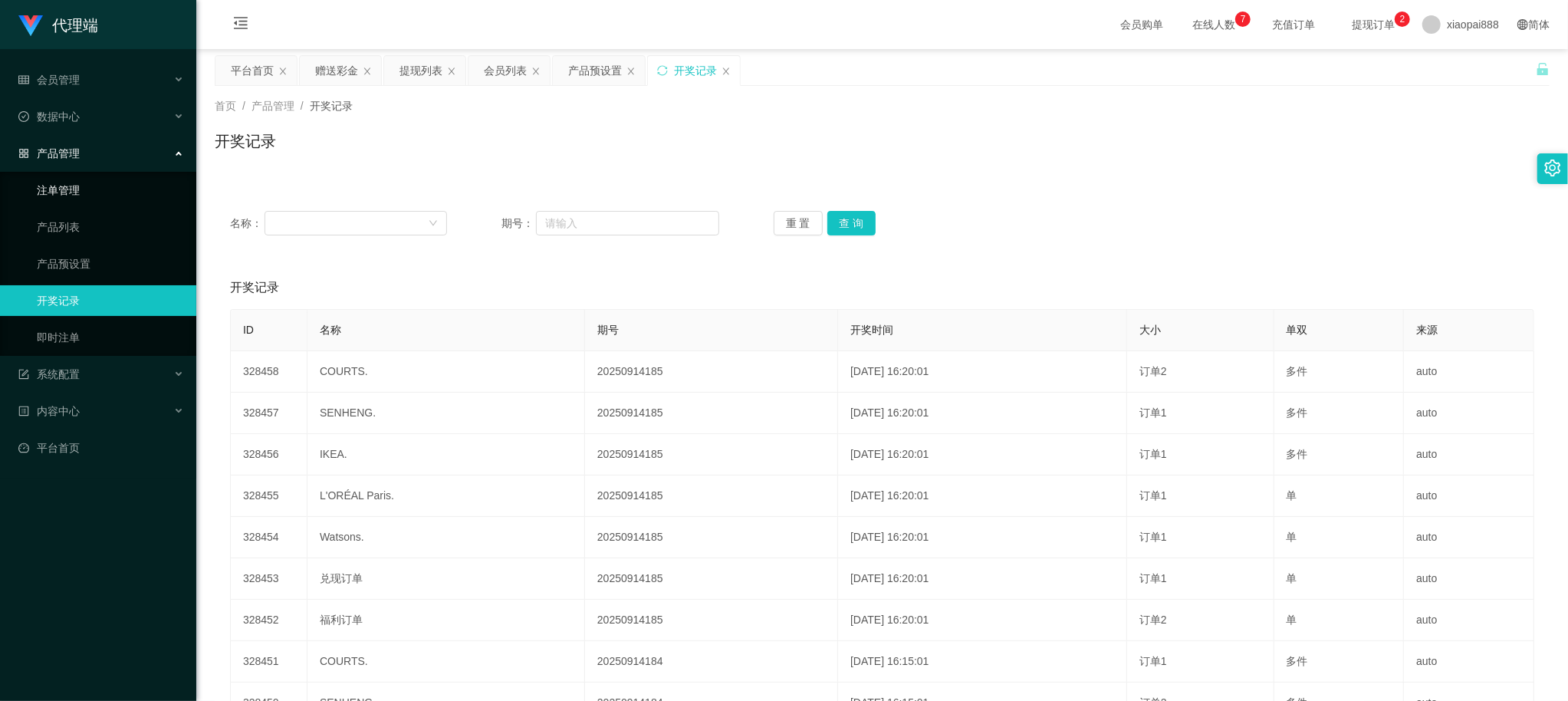
click at [75, 186] on link "注单管理" at bounding box center [110, 190] width 148 height 31
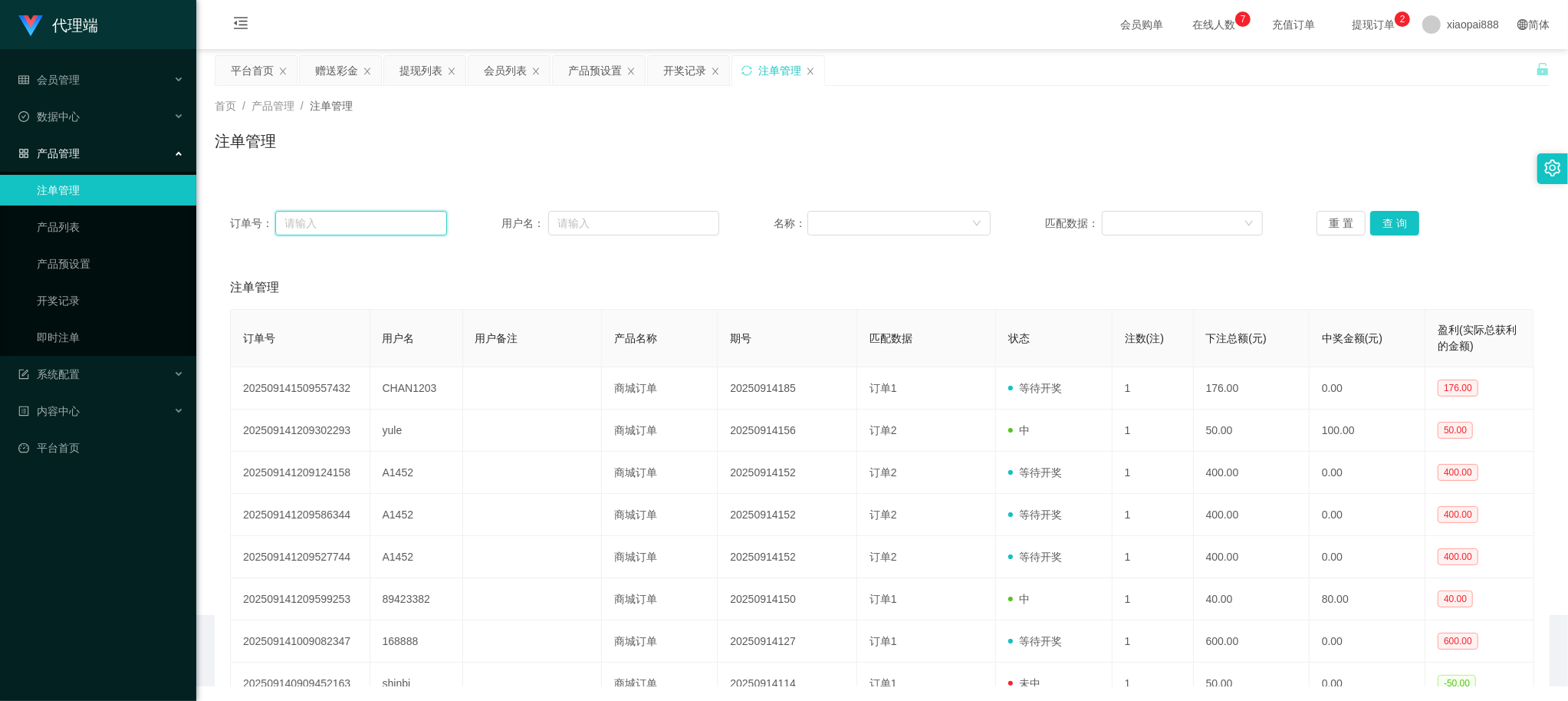
click at [375, 225] on input "text" at bounding box center [361, 223] width 172 height 25
click at [661, 220] on input "text" at bounding box center [633, 223] width 170 height 25
paste input "CHAN1203"
type input "CHAN1203"
click at [1399, 227] on button "查 询" at bounding box center [1394, 223] width 49 height 25
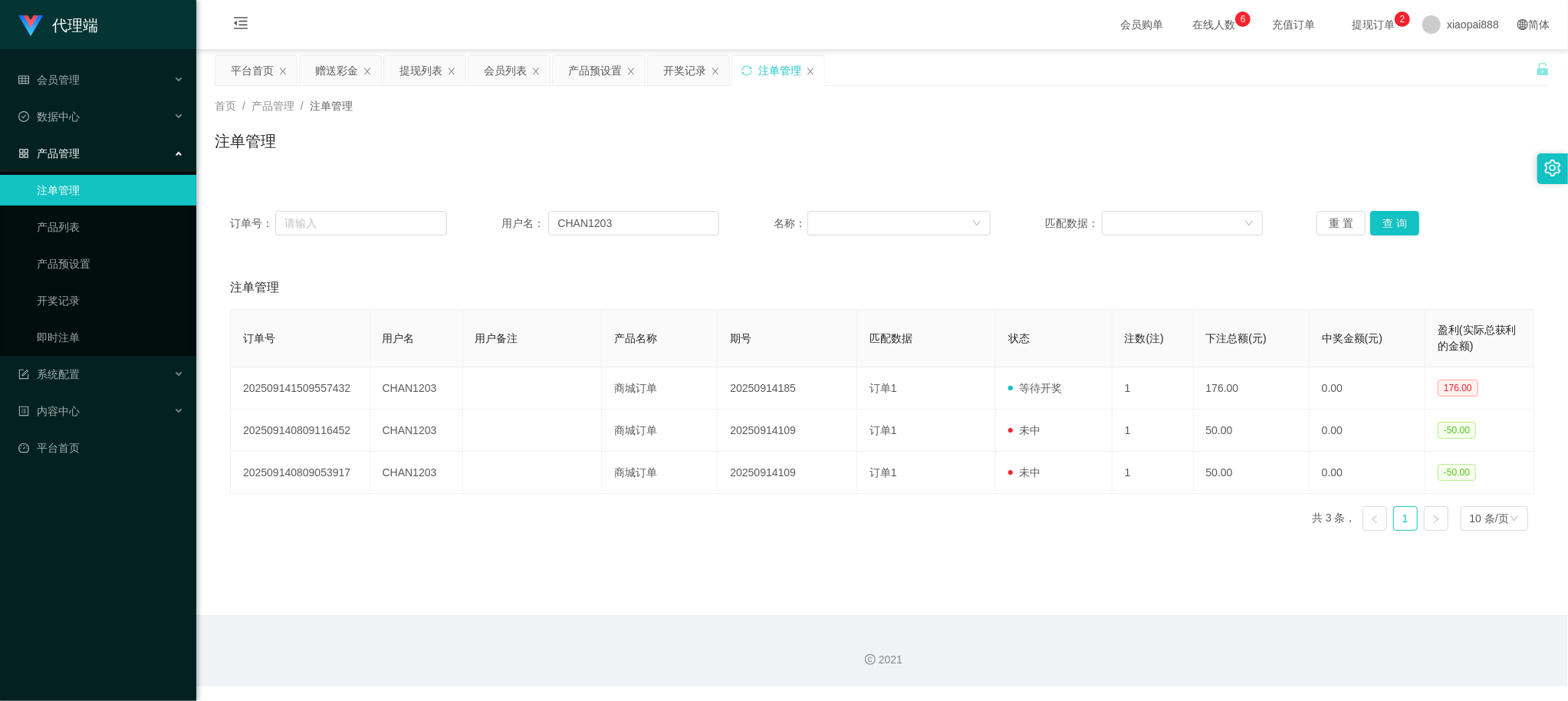
click at [1098, 274] on div "注单管理" at bounding box center [883, 288] width 1304 height 43
click at [583, 58] on div "产品预设置" at bounding box center [595, 70] width 54 height 29
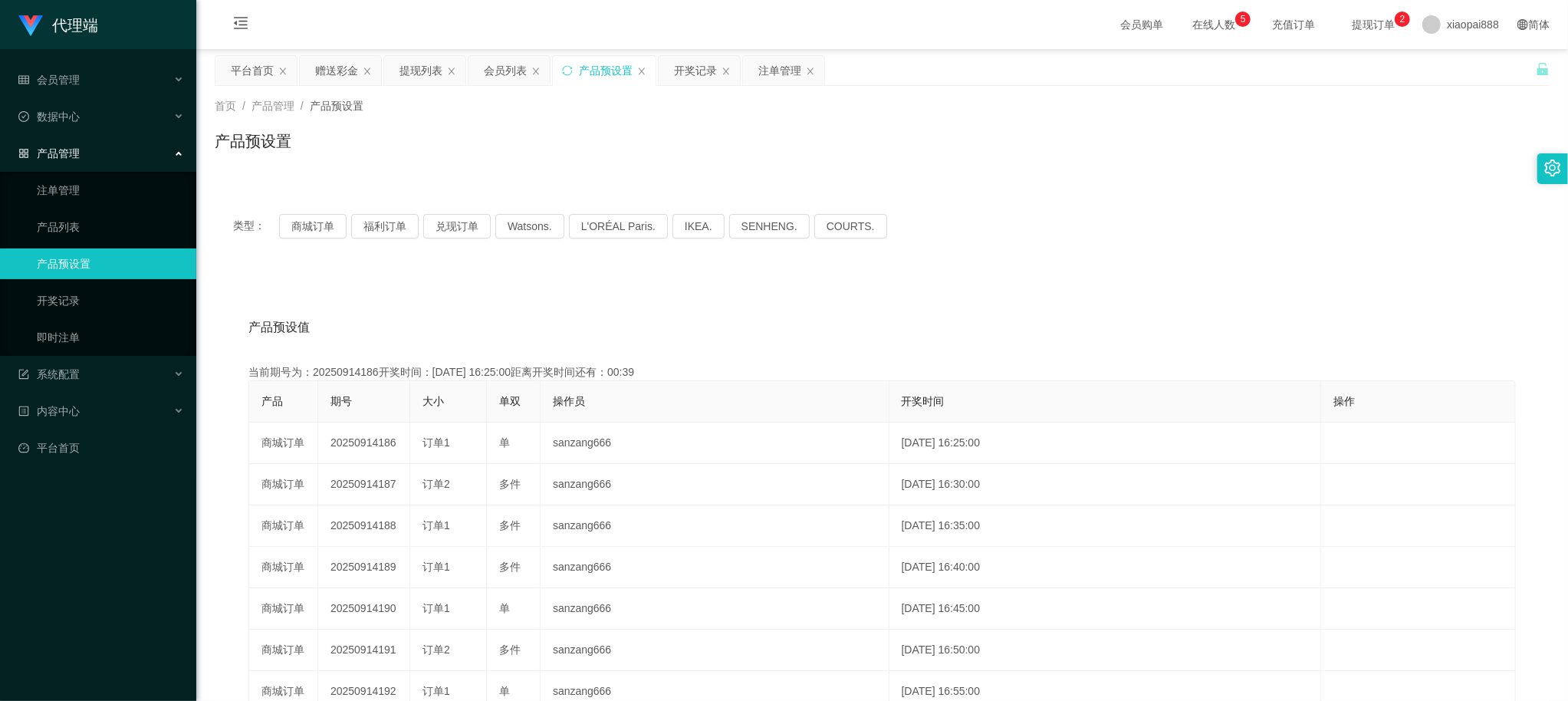
click at [1228, 214] on div "类型： 商城订单 福利订单 兑现订单 Watsons. L'ORÉAL Paris. IKEA. [GEOGRAPHIC_DATA]. COURTS." at bounding box center [882, 226] width 1298 height 25
click at [341, 68] on div "赠送彩金" at bounding box center [336, 70] width 43 height 29
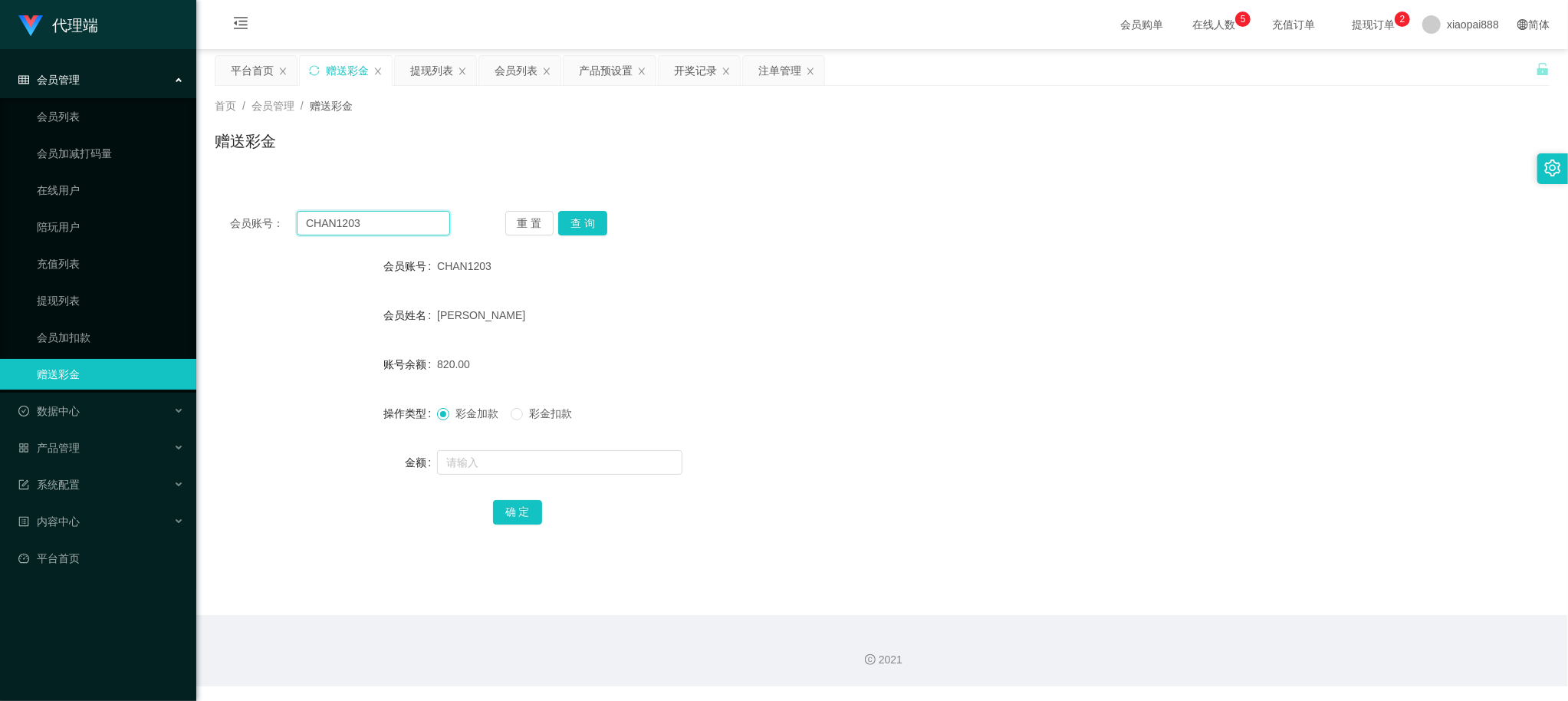
click at [409, 229] on input "CHAN1203" at bounding box center [373, 223] width 153 height 25
click at [589, 219] on button "查 询" at bounding box center [583, 223] width 49 height 25
click at [588, 219] on div "重 置 查 询" at bounding box center [616, 223] width 220 height 25
click at [573, 220] on button "查 询" at bounding box center [583, 223] width 49 height 25
click at [414, 65] on div "提现列表" at bounding box center [432, 70] width 43 height 29
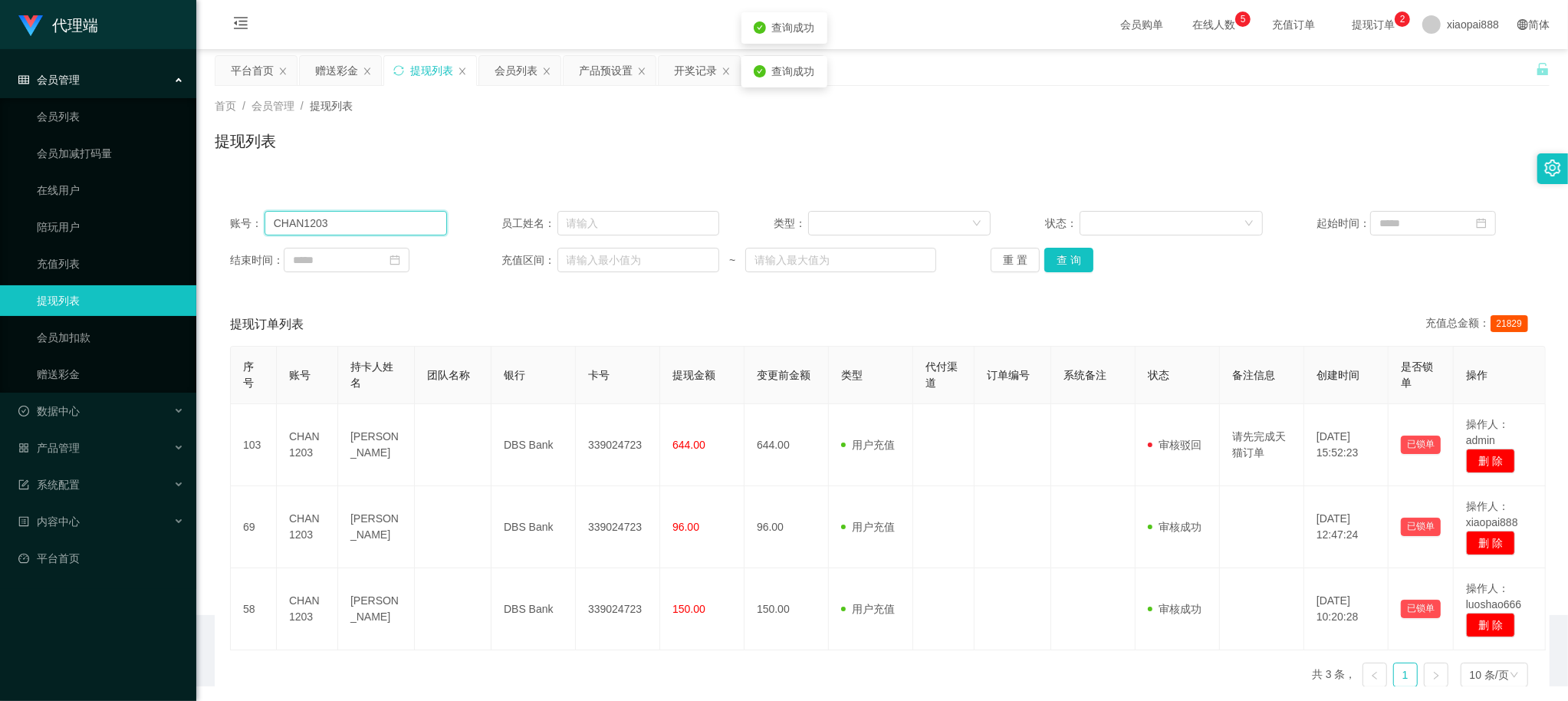
click at [380, 215] on input "CHAN1203" at bounding box center [356, 223] width 183 height 25
click at [1059, 259] on button "查 询" at bounding box center [1068, 260] width 49 height 25
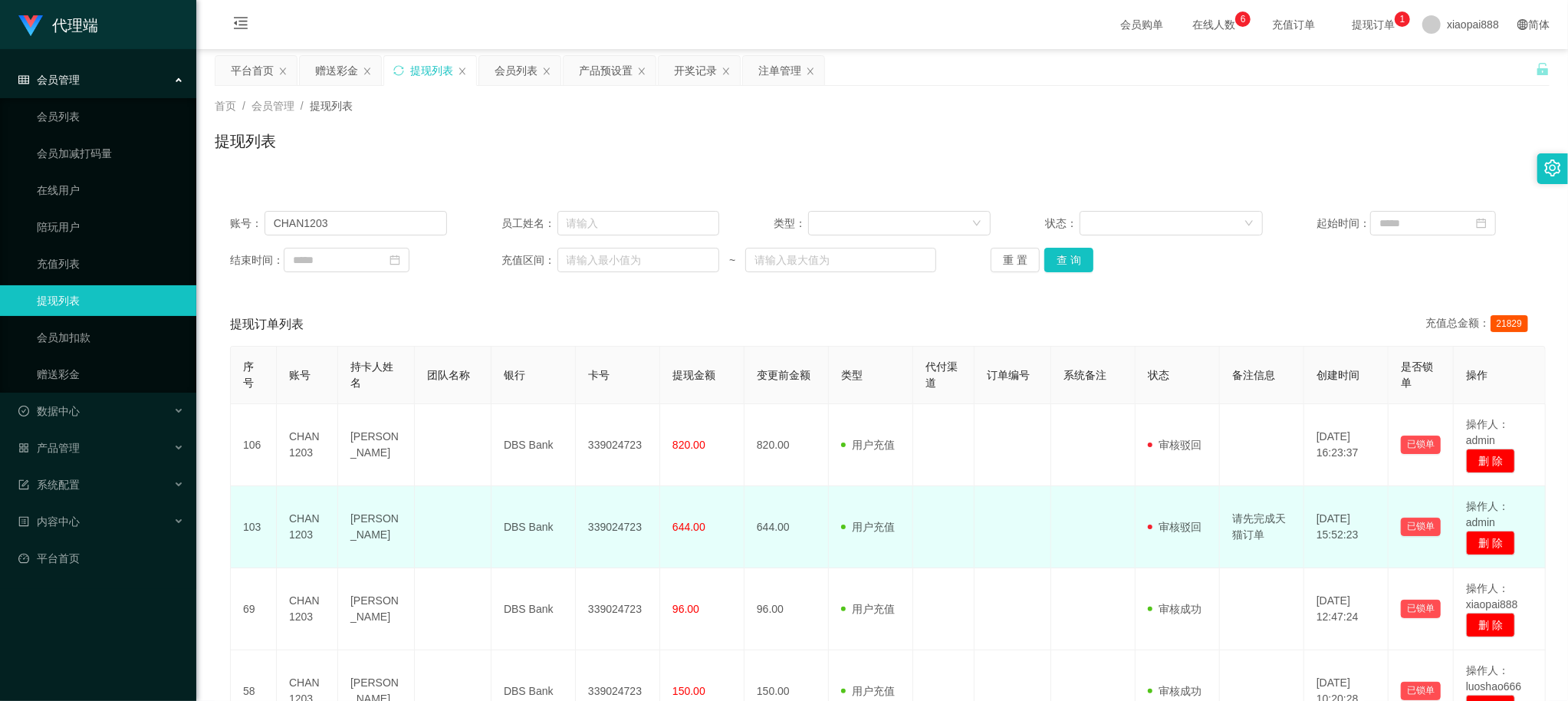
click at [832, 519] on td "用户充值 人工扣款" at bounding box center [871, 527] width 85 height 82
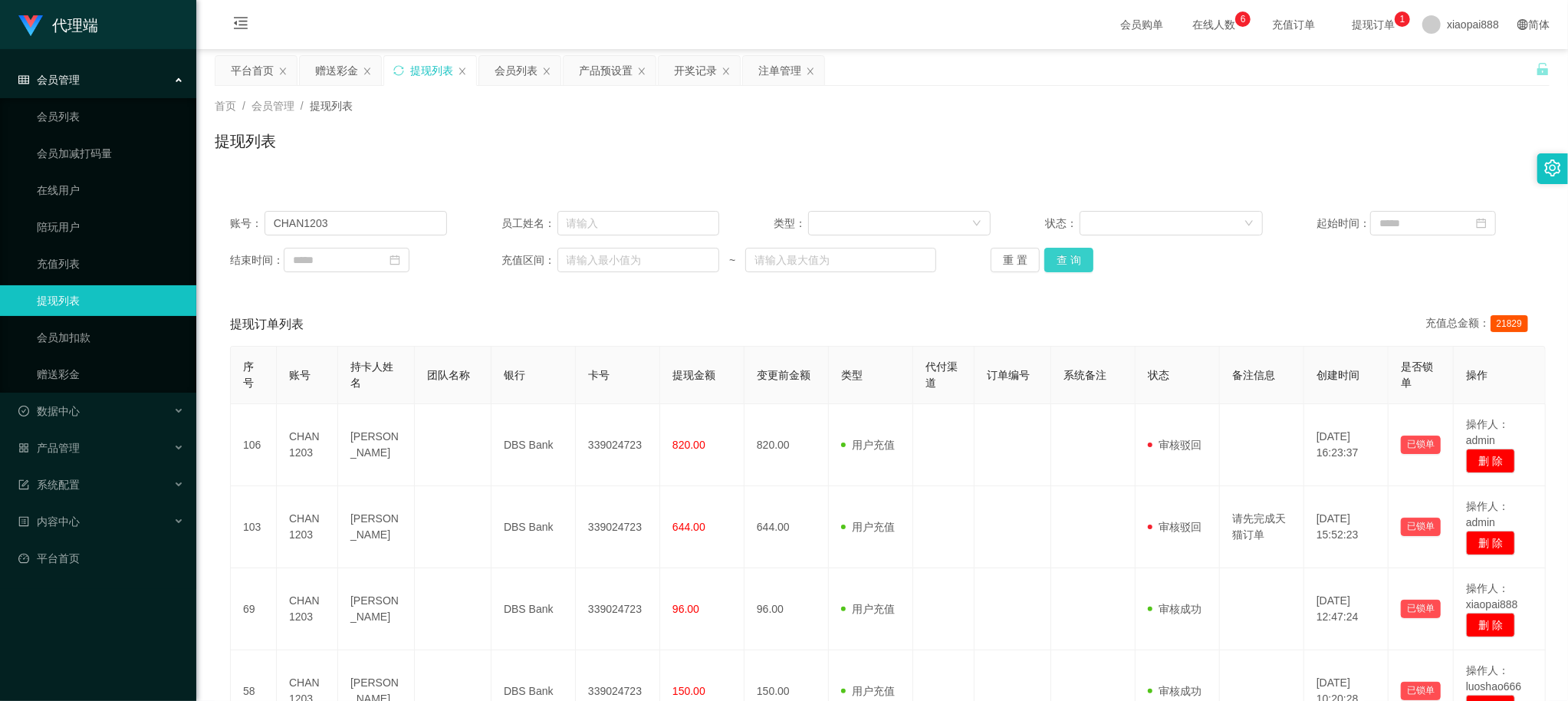
click at [1062, 264] on button "查 询" at bounding box center [1068, 260] width 49 height 25
click at [1239, 319] on div "提现订单列表 充值总金额： 21829" at bounding box center [883, 324] width 1304 height 43
click at [1172, 216] on div at bounding box center [1166, 223] width 154 height 23
click at [1060, 252] on button "查 询" at bounding box center [1068, 260] width 49 height 25
click at [1060, 256] on button "查 询" at bounding box center [1068, 260] width 49 height 25
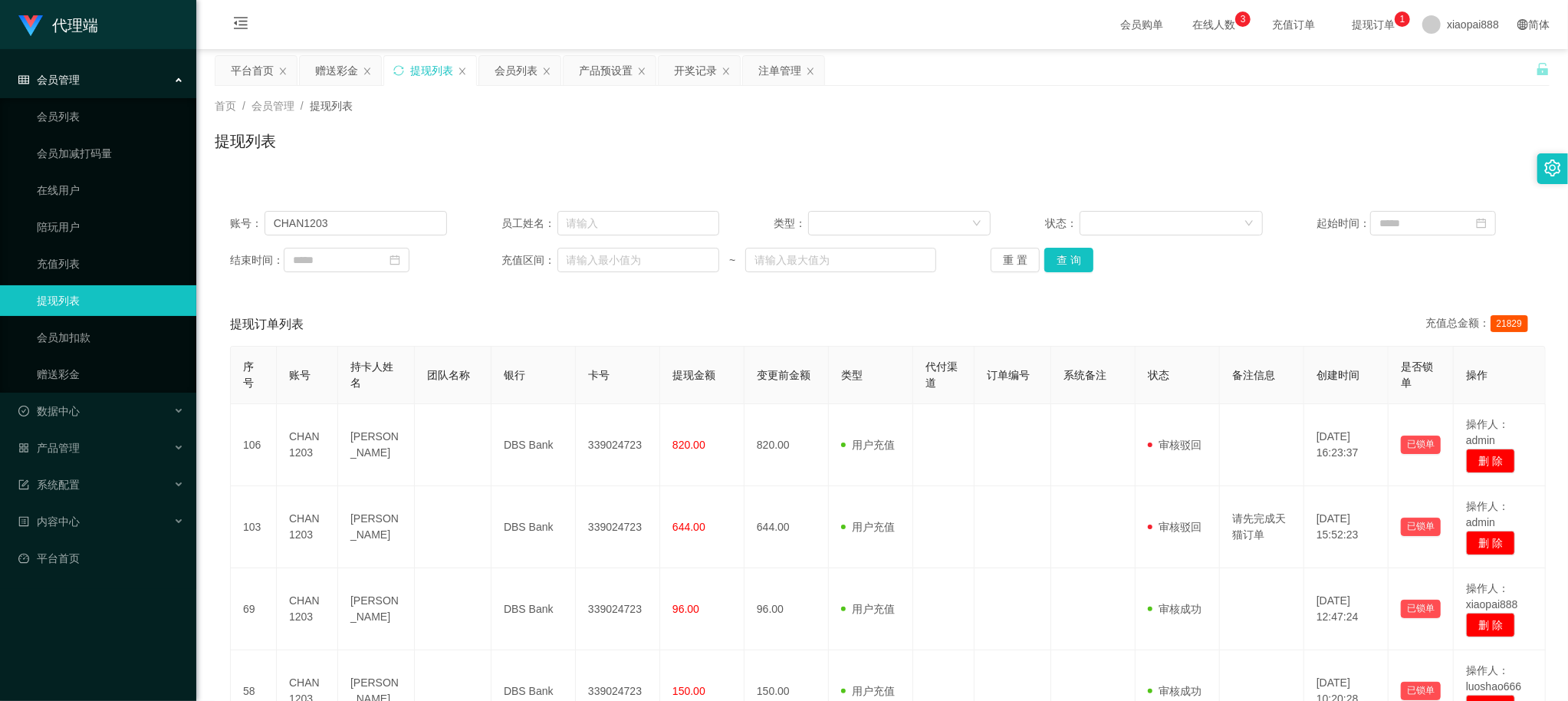
click at [1090, 259] on div "重 置 查 询" at bounding box center [1099, 260] width 217 height 25
click at [1082, 259] on button "查 询" at bounding box center [1068, 260] width 49 height 25
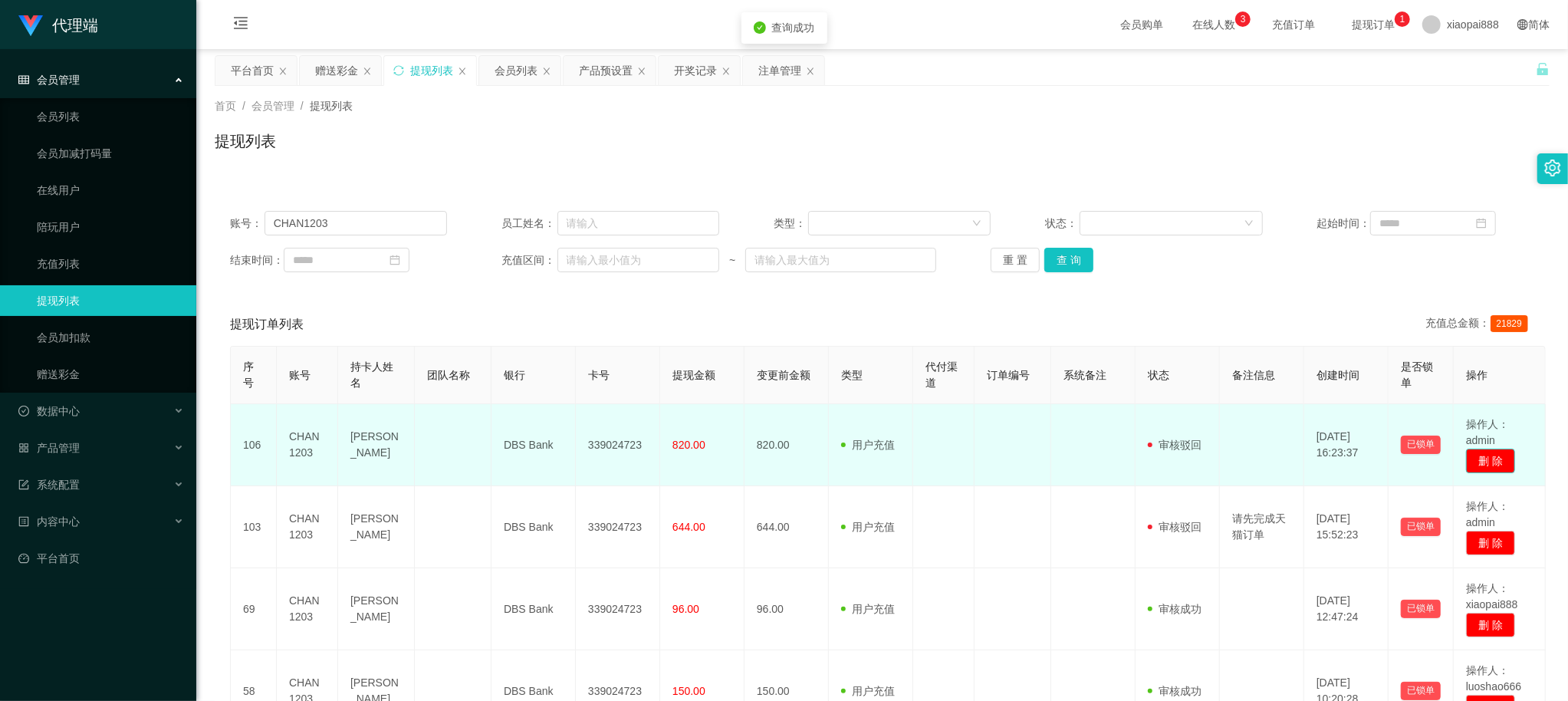
click at [1480, 463] on button "删 除" at bounding box center [1490, 461] width 49 height 25
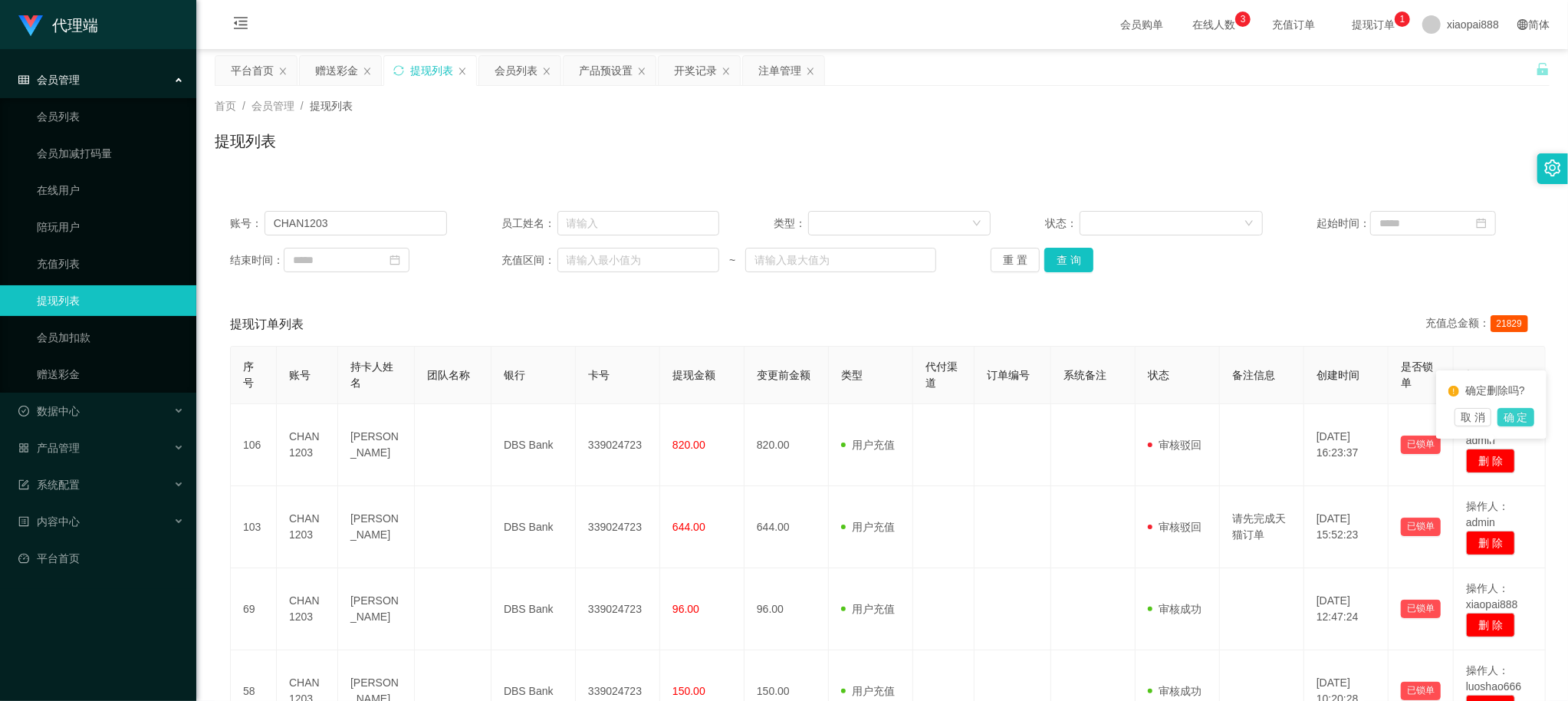
click at [1516, 422] on button "确 定" at bounding box center [1516, 417] width 36 height 18
click at [1050, 252] on button "查 询" at bounding box center [1068, 260] width 49 height 25
click at [1074, 258] on button "查 询" at bounding box center [1068, 260] width 49 height 25
click at [512, 56] on div "会员列表" at bounding box center [516, 70] width 43 height 29
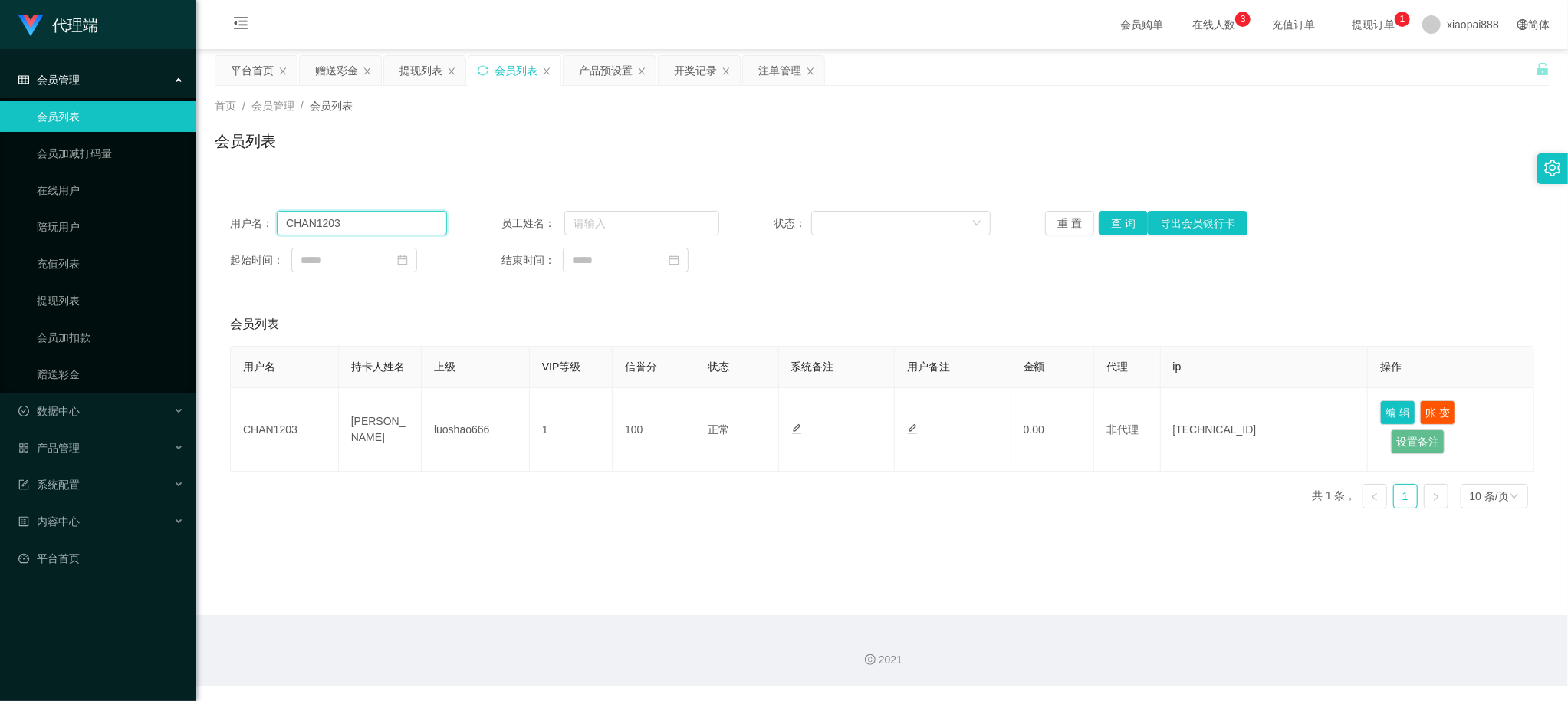
click at [377, 215] on input "CHAN1203" at bounding box center [361, 223] width 170 height 25
click at [1124, 242] on div "用户名： CHAN1203 员工姓名： 状态： 重 置 查 询 导出会员银行卡 起始时间： 结束时间：" at bounding box center [882, 241] width 1335 height 92
click at [1107, 160] on div "首页 / 会员管理 / 会员列表 / 会员列表" at bounding box center [882, 132] width 1372 height 91
click at [1114, 229] on button "查 询" at bounding box center [1123, 223] width 49 height 25
